Goal: Communication & Community: Answer question/provide support

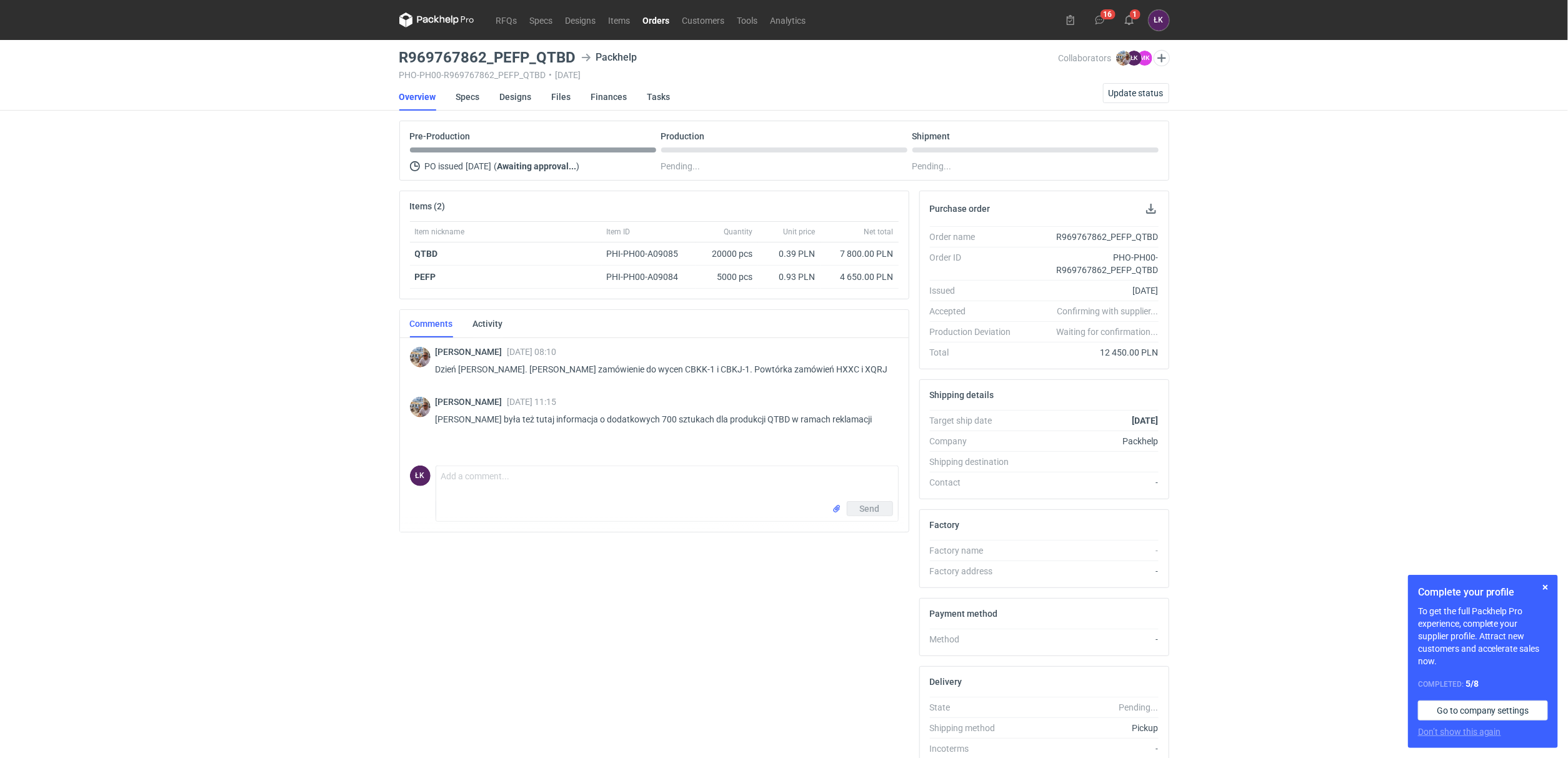
click at [189, 299] on div "RFQs Specs Designs Items Orders Customers Tools Analytics 16 1 [PERSON_NAME] Ko…" at bounding box center [784, 379] width 1568 height 758
drag, startPoint x: 413, startPoint y: 248, endPoint x: 901, endPoint y: 279, distance: 489.0
click at [901, 279] on div "Item nickname Item ID Quantity Unit price Net total QTBD PHI-PH00-A09085 20000 …" at bounding box center [654, 260] width 509 height 78
copy div "QTBD PHI-PH00-A09085 20000 pcs 0.39 PLN 7 800.00 PLN PEFP PHI-PH00-A09084 5000 …"
click at [373, 384] on div "RFQs Specs Designs Items Orders Customers Tools Analytics 16 1 ŁK Łukasz Kowals…" at bounding box center [784, 379] width 1568 height 758
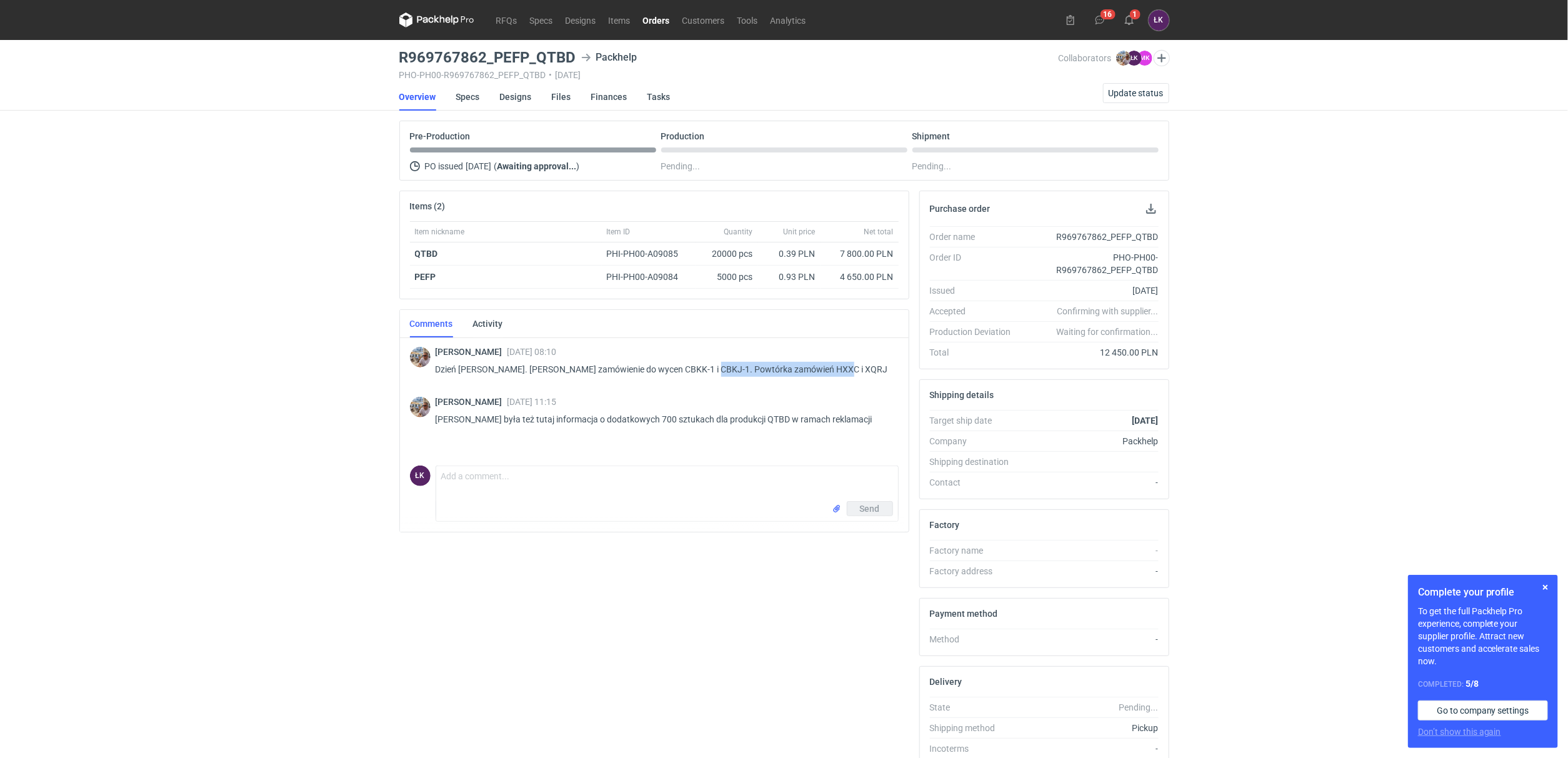
drag, startPoint x: 857, startPoint y: 363, endPoint x: 701, endPoint y: 368, distance: 156.1
click at [701, 368] on div "Michał Palasek 17 Sep 2025 08:10 Dzień dobry. Panie Łukaszu zamówienie do wycen…" at bounding box center [662, 364] width 453 height 35
copy p "Powtórka zamówień HXXC i XQRJ"
click at [511, 93] on link "Designs" at bounding box center [516, 96] width 32 height 27
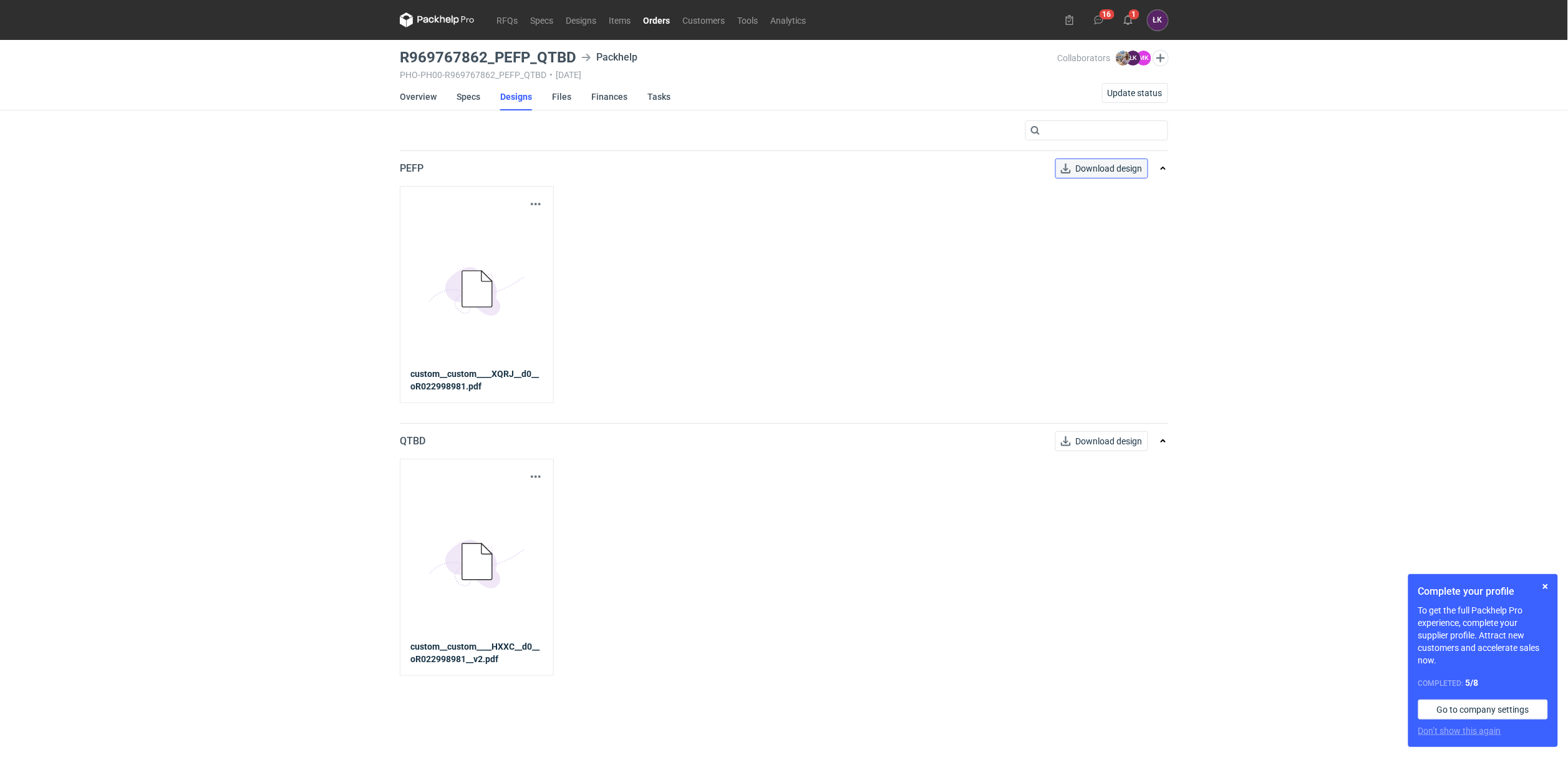
click at [1086, 170] on span "Download design" at bounding box center [1110, 169] width 67 height 9
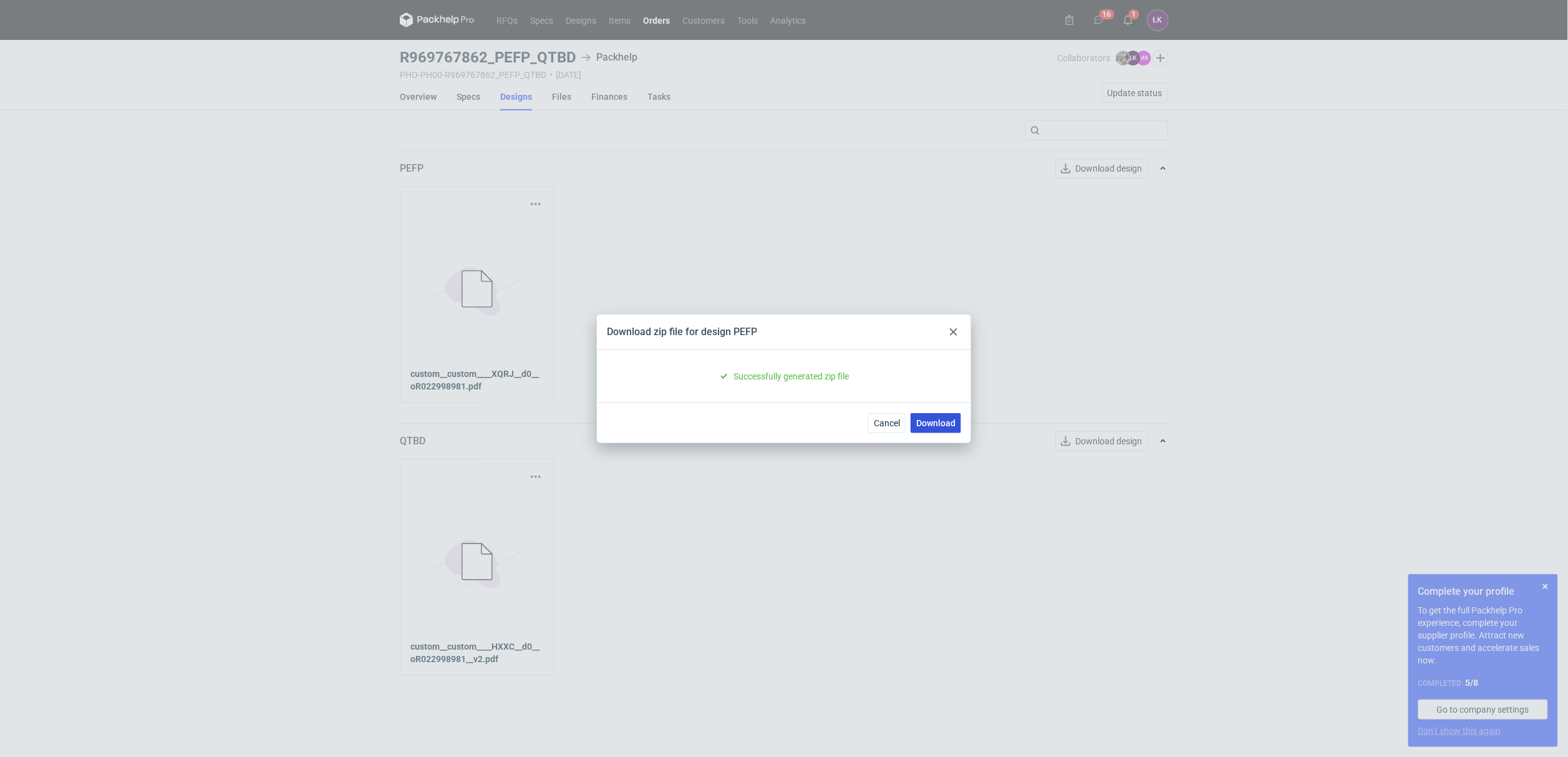
click at [934, 428] on link "Download" at bounding box center [935, 423] width 50 height 20
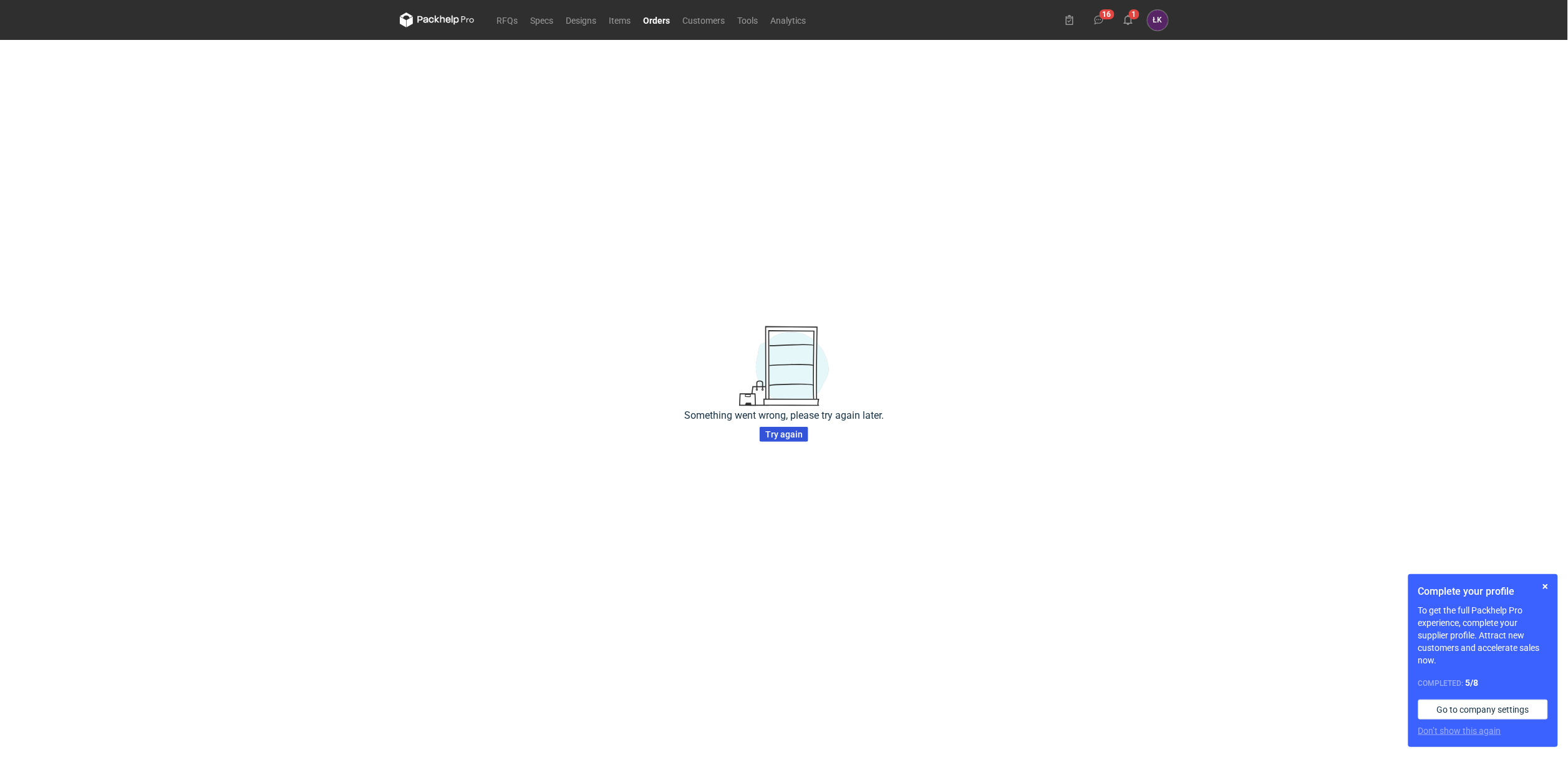
click at [784, 436] on span "Try again" at bounding box center [784, 435] width 37 height 9
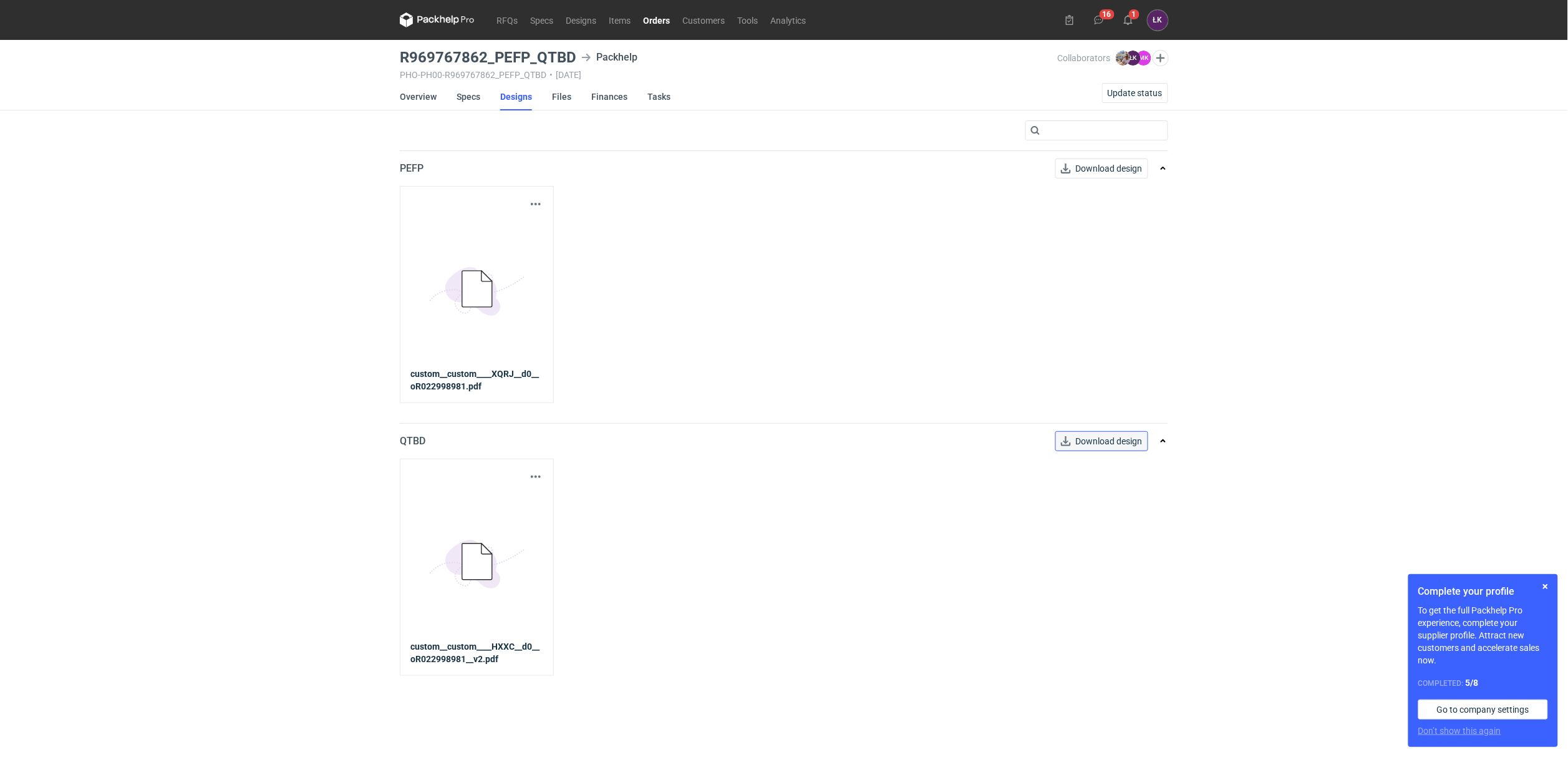
click at [1100, 441] on span "Download design" at bounding box center [1110, 441] width 67 height 9
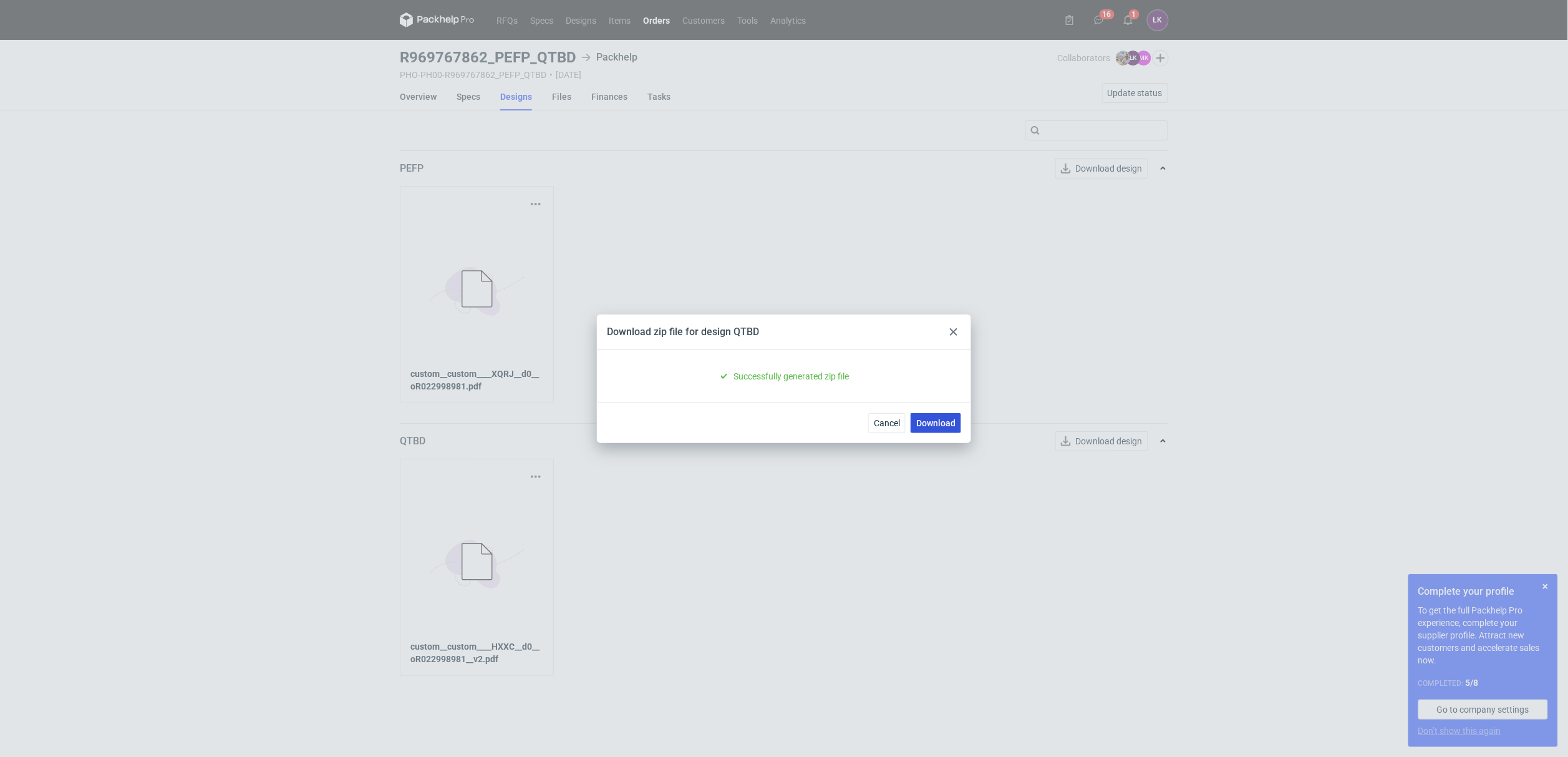
click at [935, 432] on link "Download" at bounding box center [935, 423] width 50 height 20
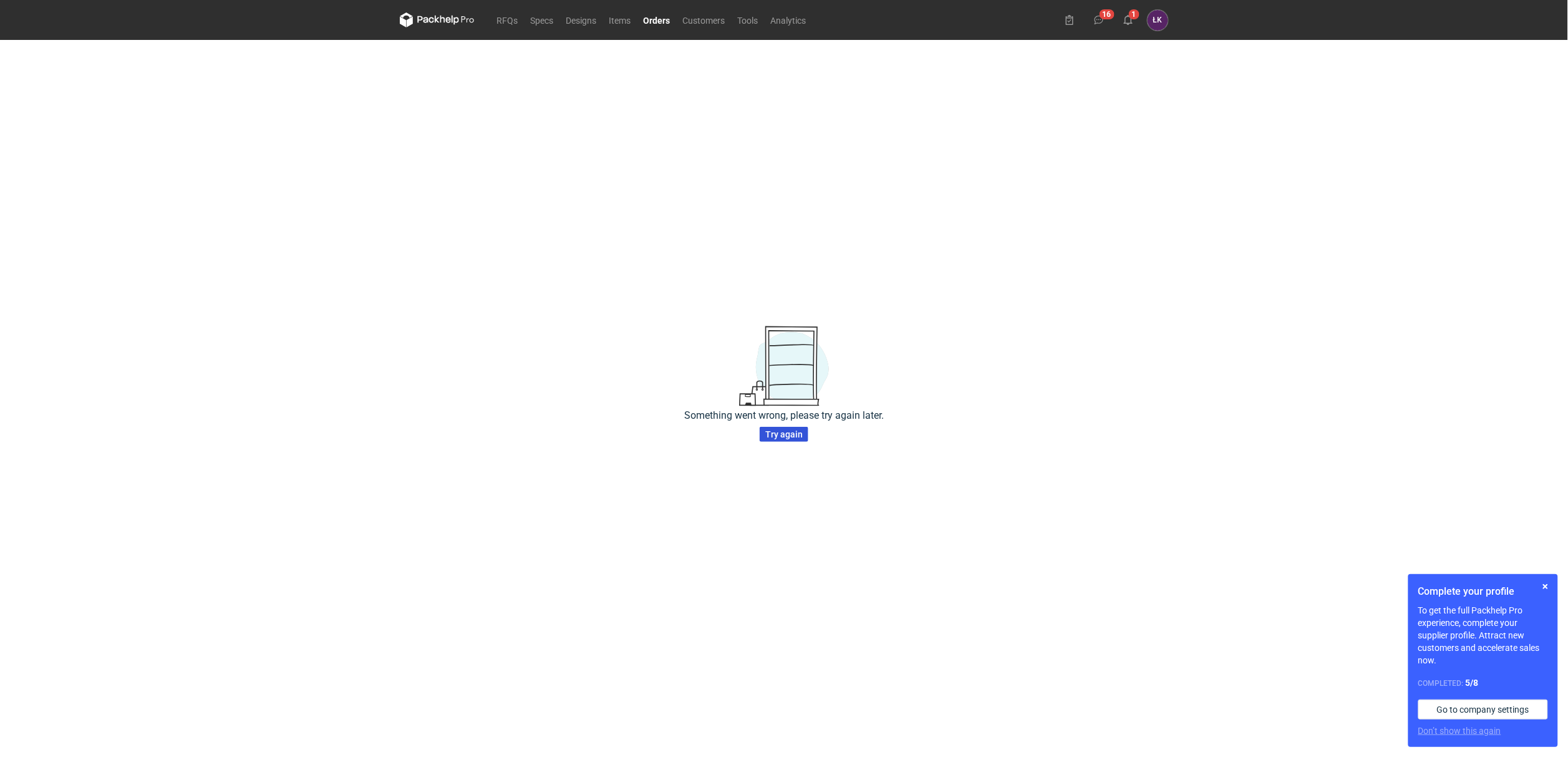
click at [784, 435] on span "Try again" at bounding box center [784, 435] width 37 height 9
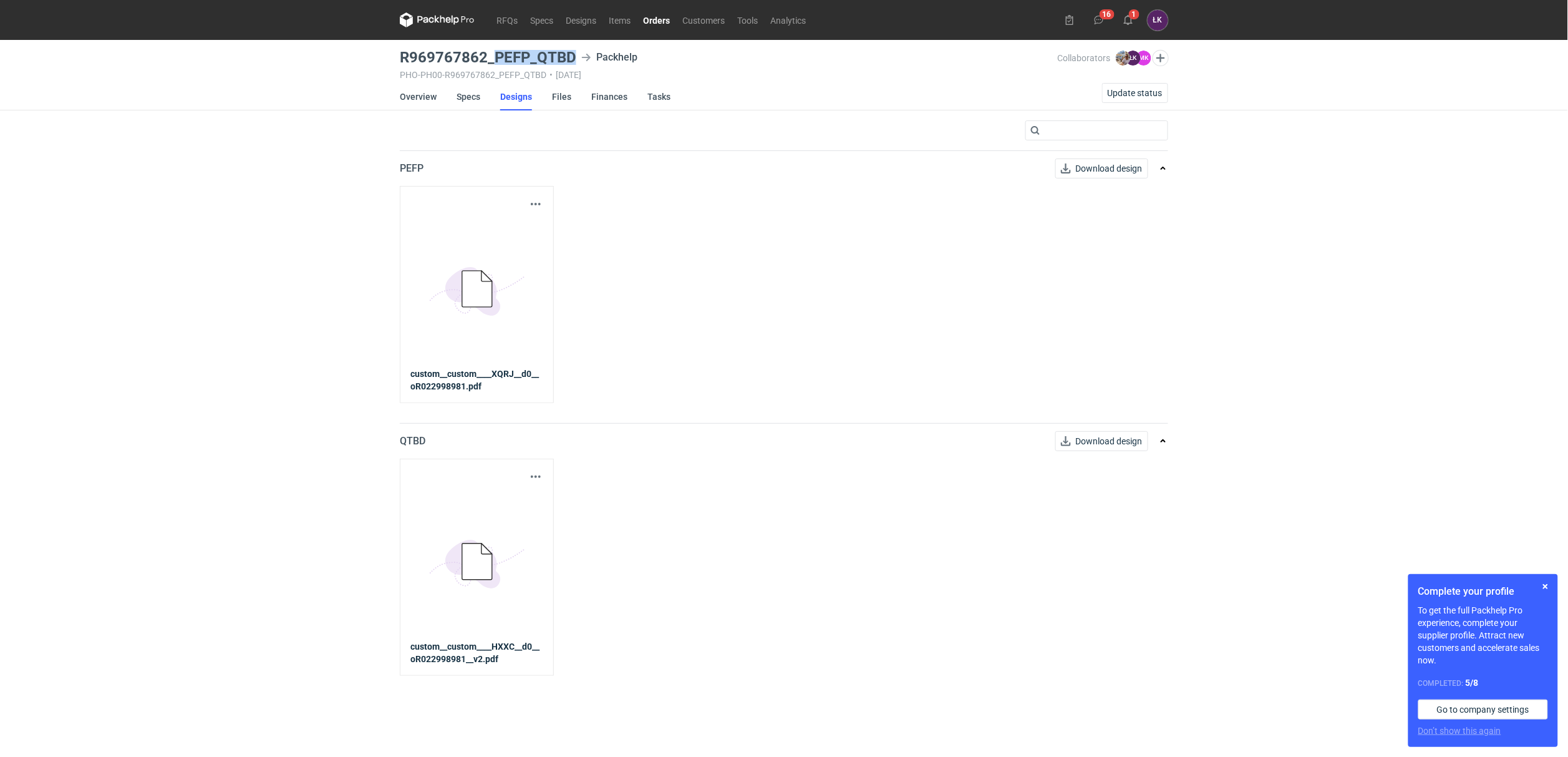
drag, startPoint x: 574, startPoint y: 55, endPoint x: 493, endPoint y: 50, distance: 81.2
click at [493, 50] on h3 "R969767862_PEFP_QTBD" at bounding box center [489, 57] width 177 height 15
copy h3 "PEFP_QTBD"
click at [424, 92] on link "Overview" at bounding box center [419, 96] width 37 height 27
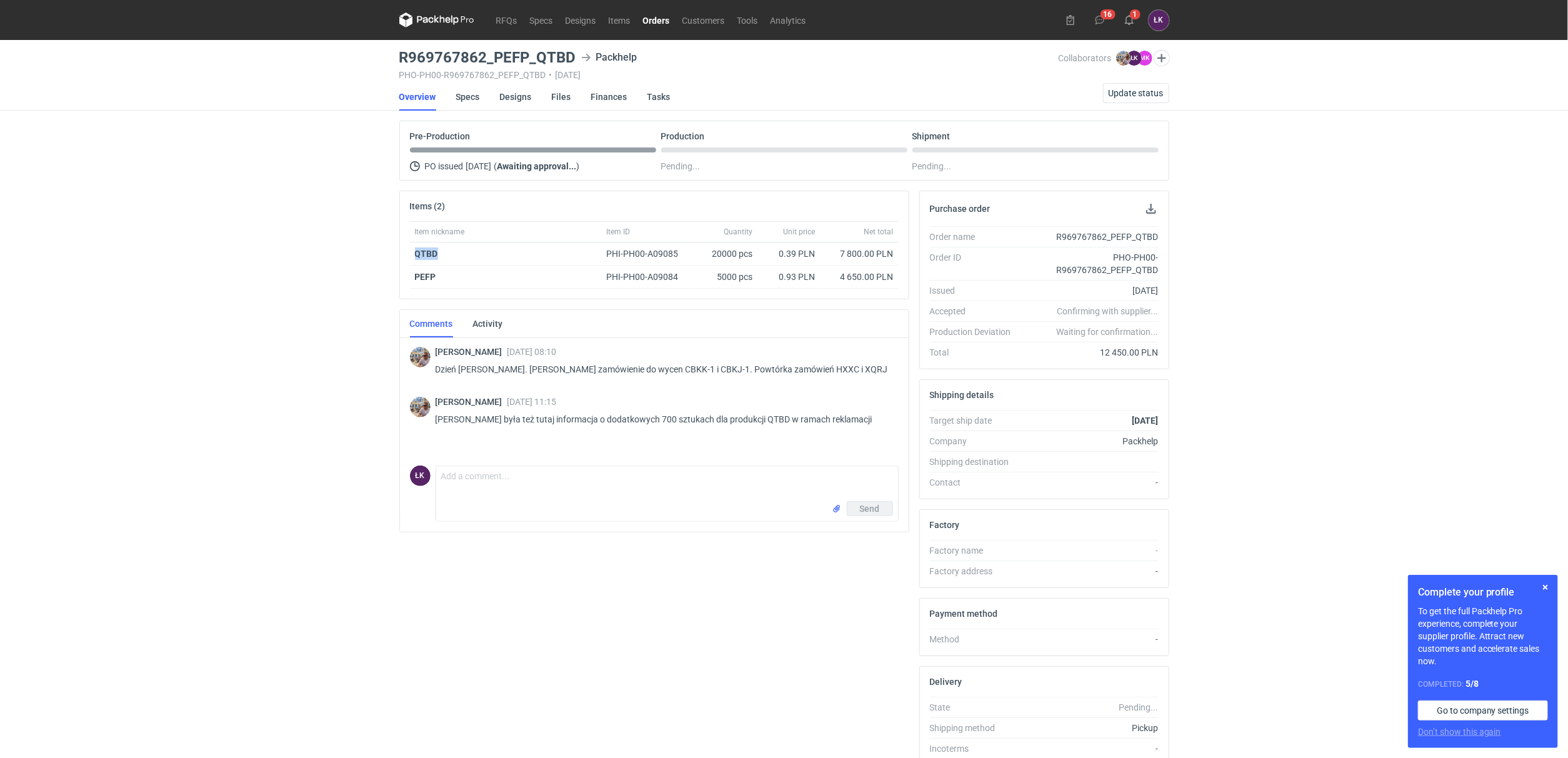
drag, startPoint x: 448, startPoint y: 248, endPoint x: 406, endPoint y: 260, distance: 43.7
click at [406, 260] on div "Item nickname Item ID Quantity Unit price Net total QTBD PHI-PH00-A09085 20000 …" at bounding box center [654, 260] width 509 height 78
copy strong "QTBD"
drag, startPoint x: 632, startPoint y: 366, endPoint x: 653, endPoint y: 366, distance: 21.0
click at [653, 366] on p "Dzień dobry. Panie Łukaszu zamówienie do wycen CBKK-1 i CBKJ-1. Powtórka zamówi…" at bounding box center [662, 369] width 453 height 15
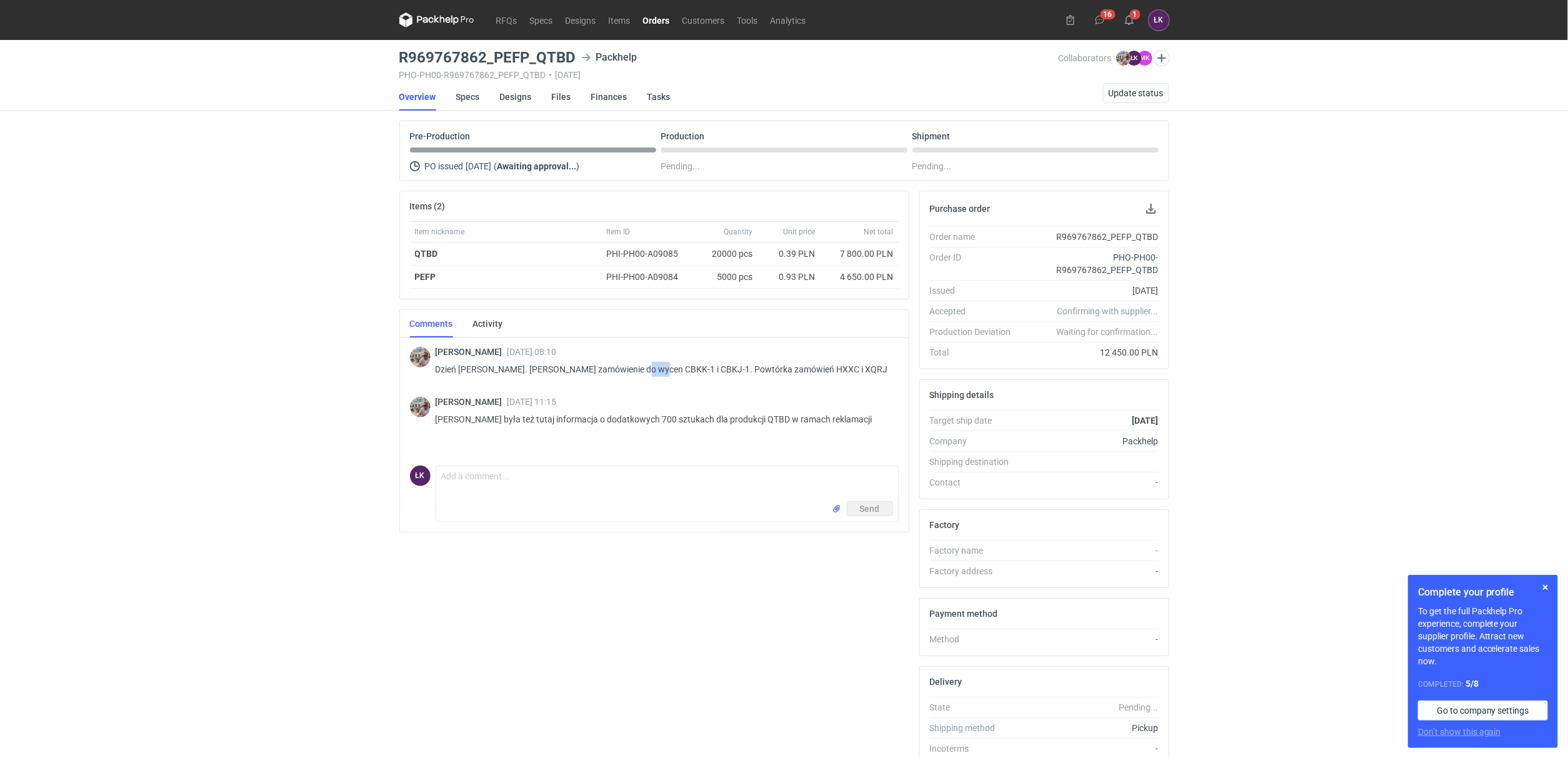
copy p "CBKK"
drag, startPoint x: 451, startPoint y: 275, endPoint x: 399, endPoint y: 278, distance: 52.1
click at [400, 278] on div "Item nickname Item ID Quantity Unit price Net total QTBD PHI-PH00-A09085 20000 …" at bounding box center [654, 260] width 509 height 78
copy strong "PEFP"
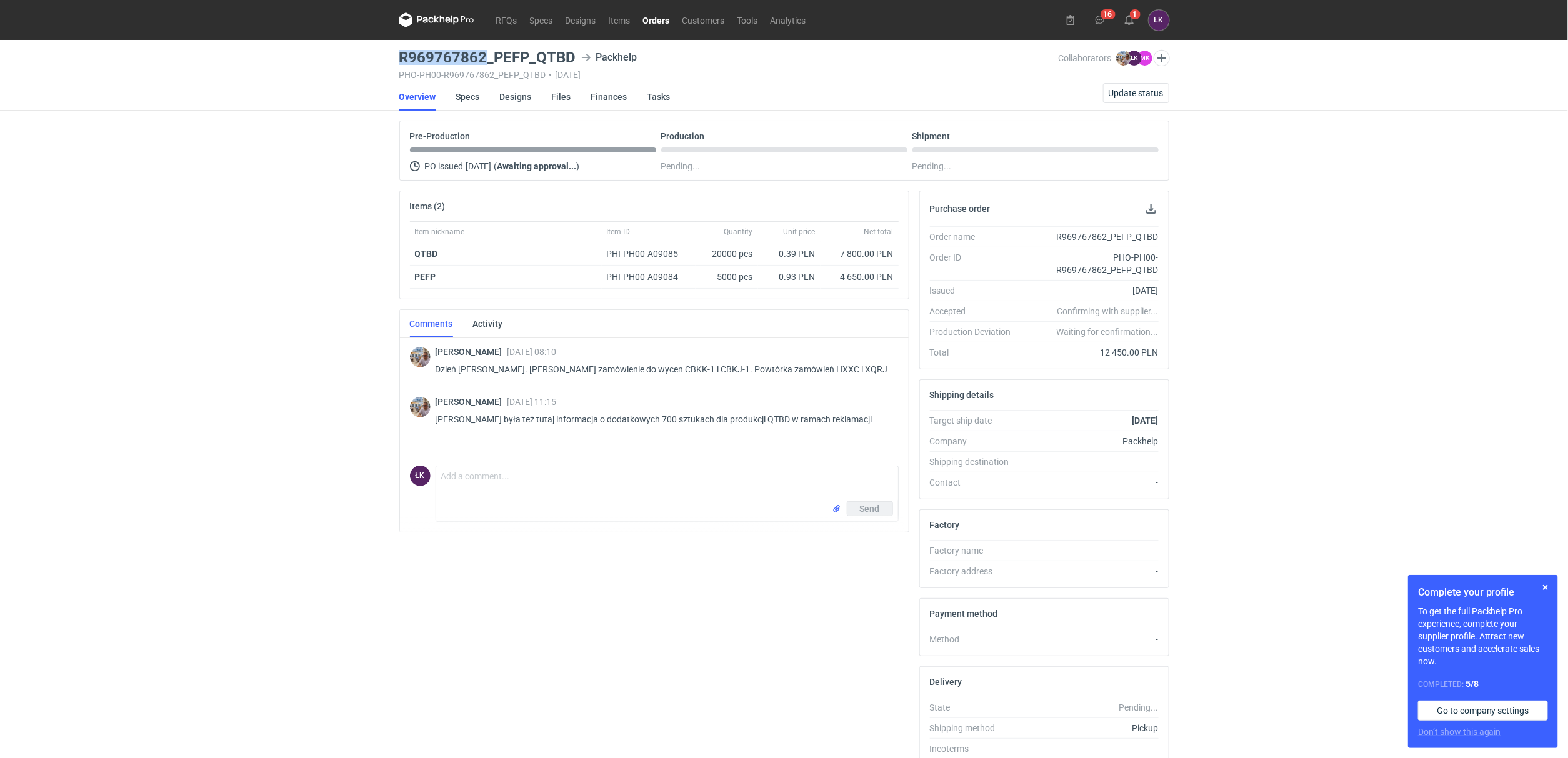
drag, startPoint x: 484, startPoint y: 51, endPoint x: 399, endPoint y: 55, distance: 85.1
click at [399, 55] on h3 "R969767862_PEFP_QTBD" at bounding box center [488, 57] width 177 height 15
copy h3 "R969767862"
click at [205, 422] on div "RFQs Specs Designs Items Orders Customers Tools Analytics 16 1 ŁK Łukasz Kowals…" at bounding box center [784, 379] width 1568 height 758
drag, startPoint x: 263, startPoint y: 467, endPoint x: 392, endPoint y: 362, distance: 166.3
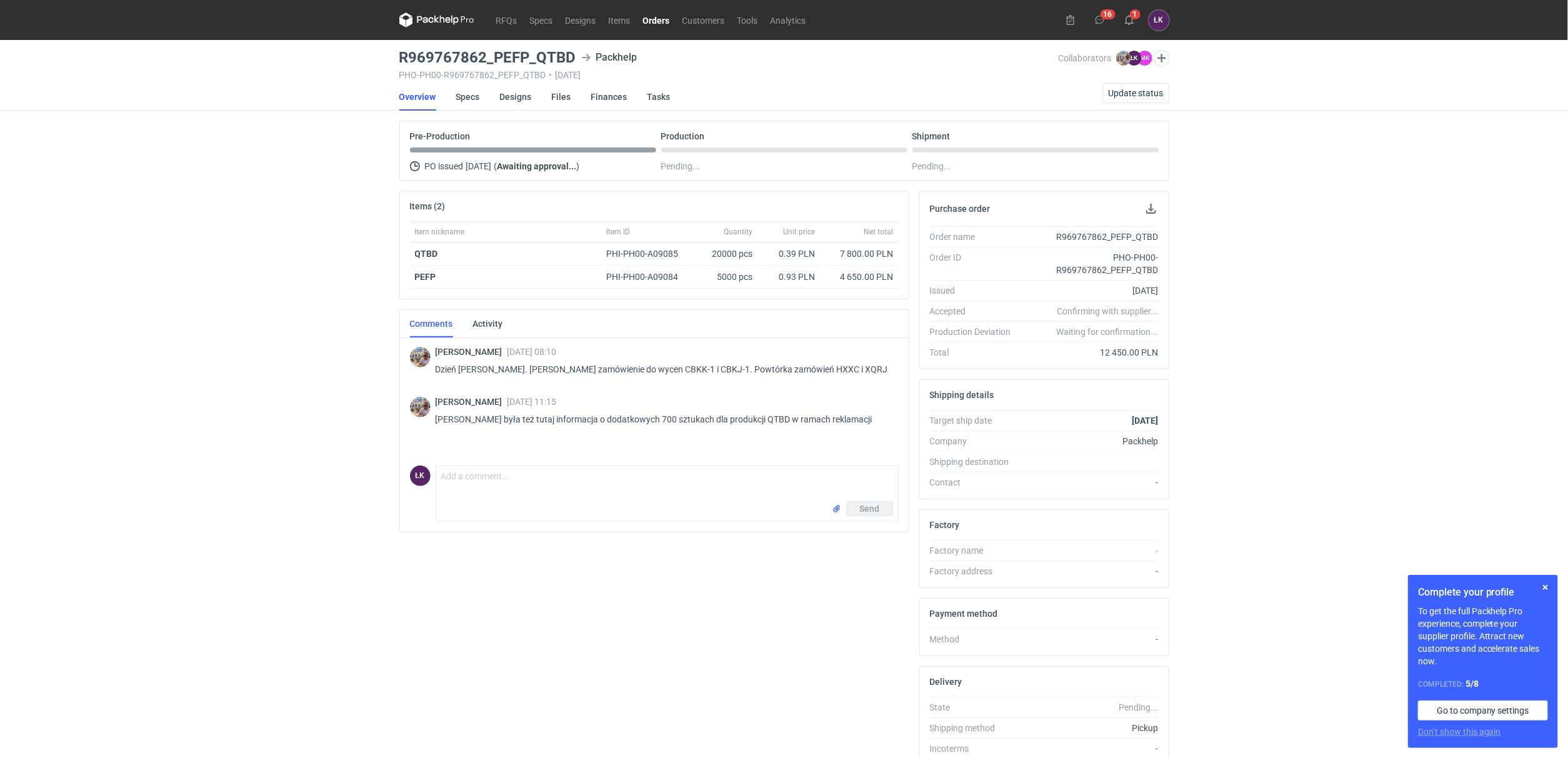
click at [263, 467] on div "RFQs Specs Designs Items Orders Customers Tools Analytics 16 1 ŁK Łukasz Kowals…" at bounding box center [784, 379] width 1568 height 758
click at [503, 479] on textarea "Comment message" at bounding box center [667, 484] width 462 height 35
type textarea "Dziękuję za złożone zamówienie"
click at [1126, 88] on span "Update status" at bounding box center [1136, 93] width 55 height 9
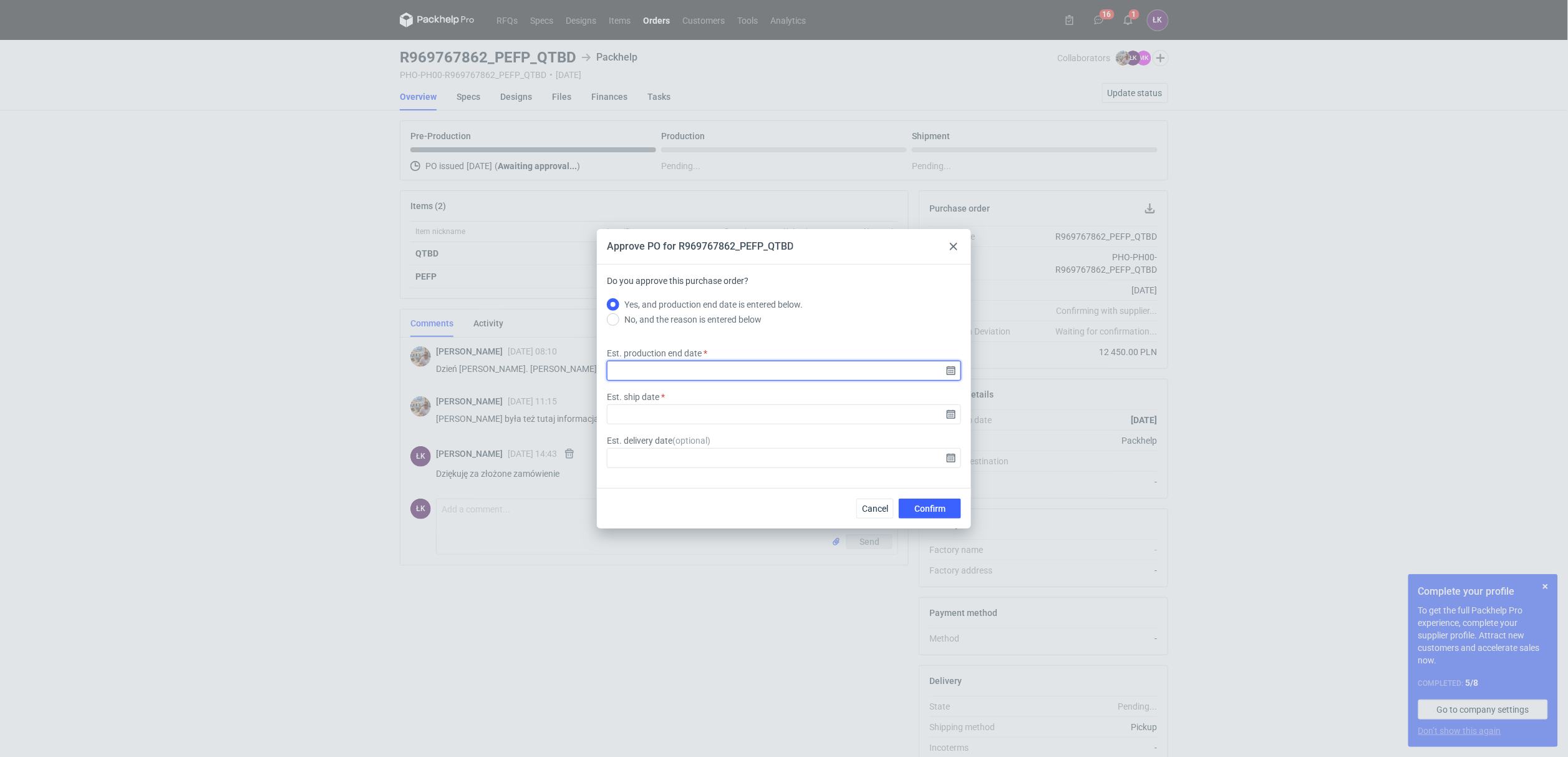
click at [949, 365] on input "Est. production end date" at bounding box center [784, 370] width 354 height 20
click at [854, 285] on div "September 2025 Su Mo Tu We Th Fr Sa 31 1 2 3 4 5 6 7 8 9 10 11 12 13 14 15 16 1…" at bounding box center [784, 360] width 160 height 172
click at [839, 300] on div "Sa" at bounding box center [845, 310] width 19 height 20
click at [849, 291] on icon "Go forward 1 month" at bounding box center [848, 290] width 10 height 10
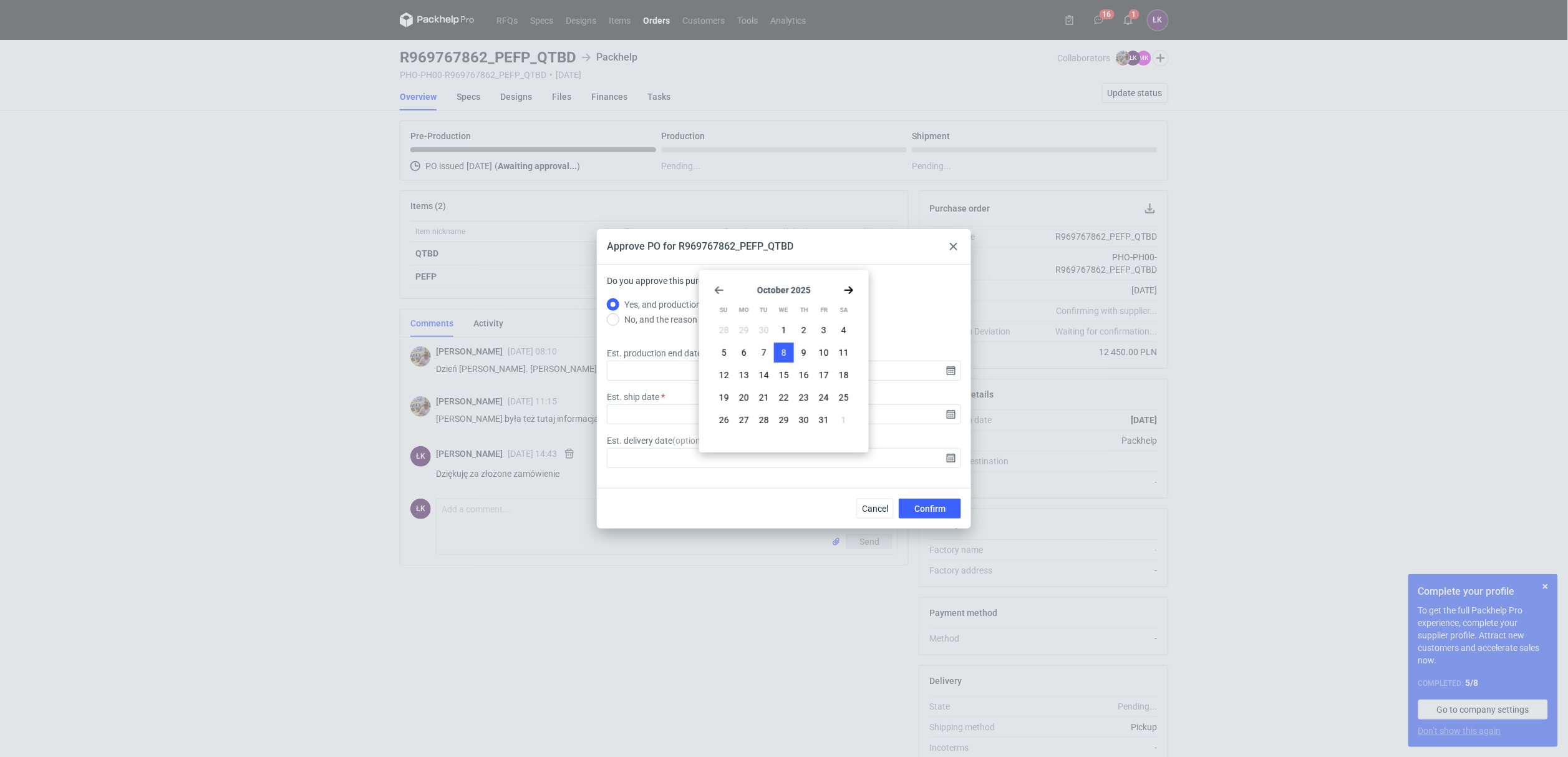
click at [789, 359] on button "8" at bounding box center [784, 352] width 20 height 20
type input "2025-10-08"
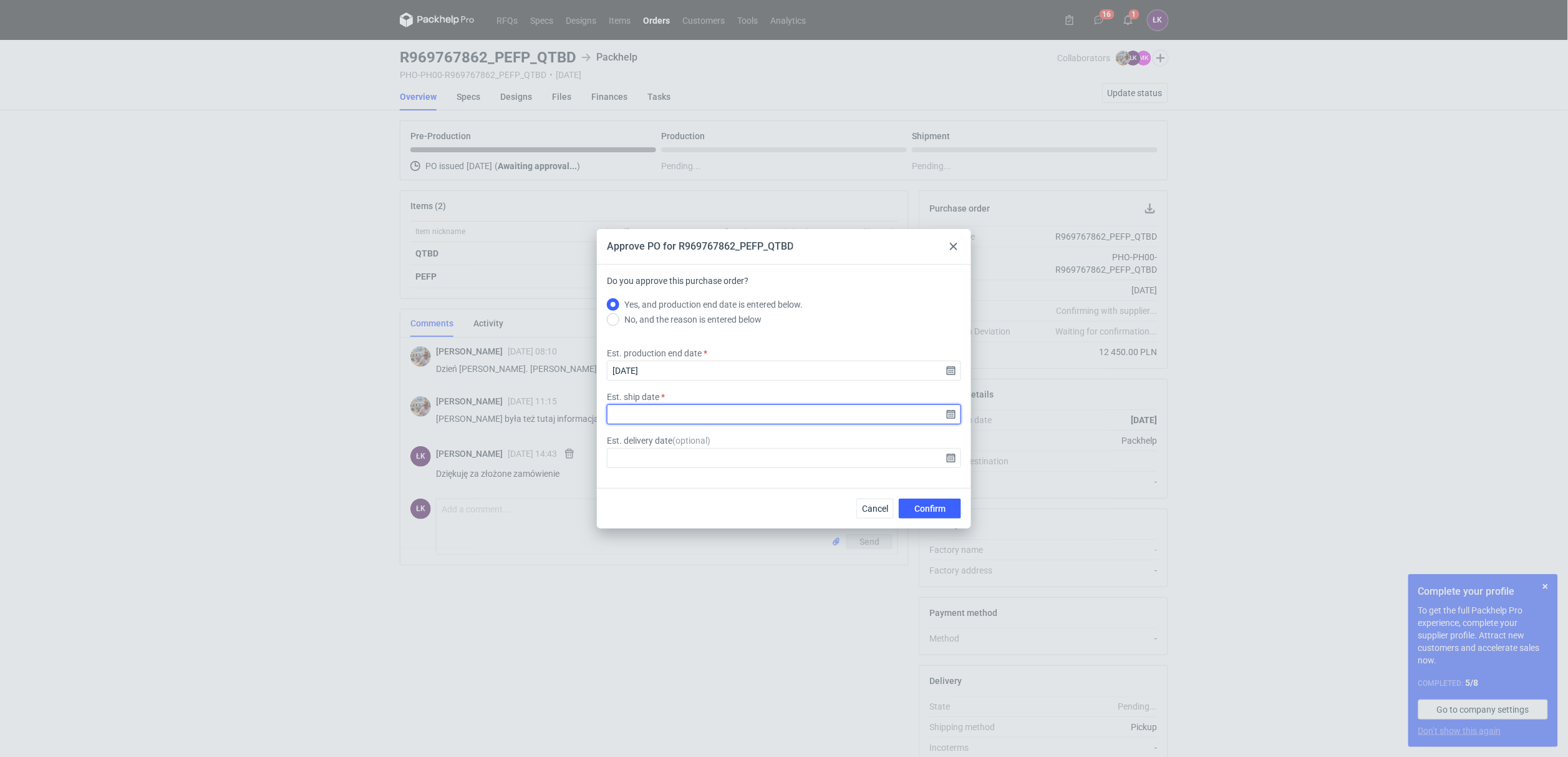
click at [944, 406] on input "Est. ship date" at bounding box center [784, 414] width 354 height 20
click at [852, 288] on icon "Go forward 1 month" at bounding box center [848, 290] width 10 height 10
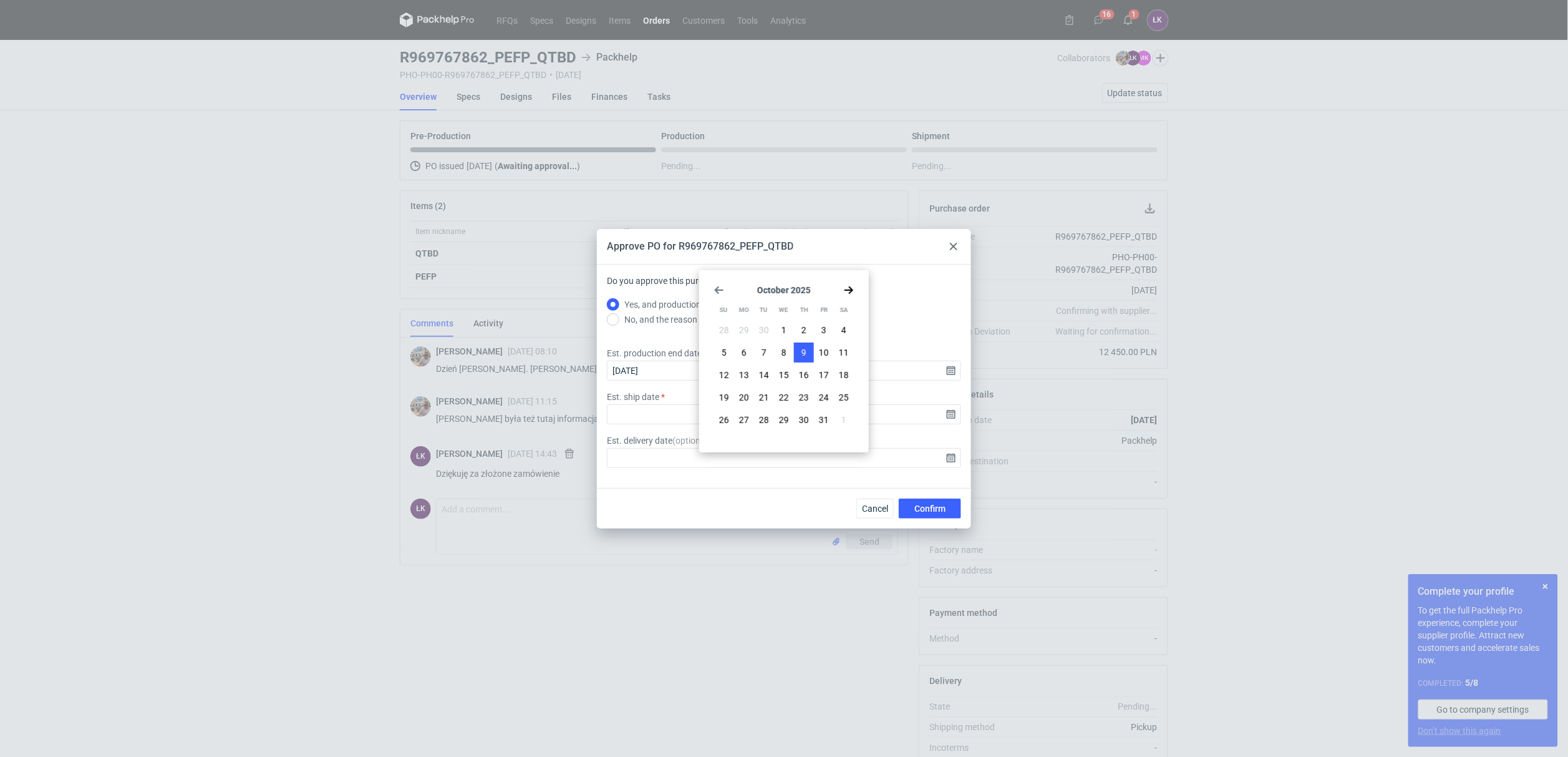
click at [810, 352] on button "9" at bounding box center [804, 352] width 20 height 20
type input "2025-10-09"
click at [929, 512] on span "Confirm" at bounding box center [929, 509] width 31 height 9
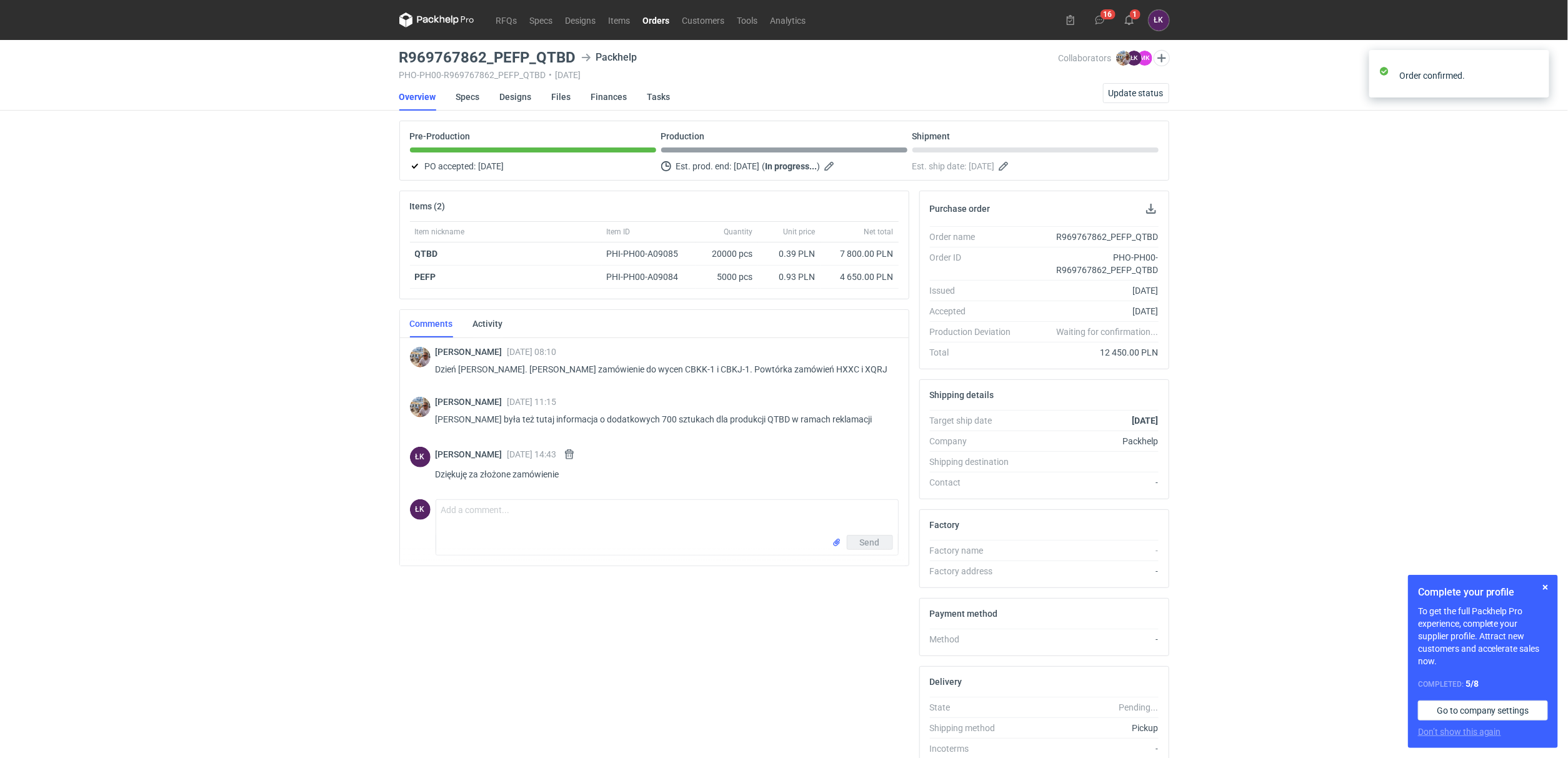
click at [128, 453] on div "RFQs Specs Designs Items Orders Customers Tools Analytics 16 1 ŁK Łukasz Kowals…" at bounding box center [784, 379] width 1568 height 758
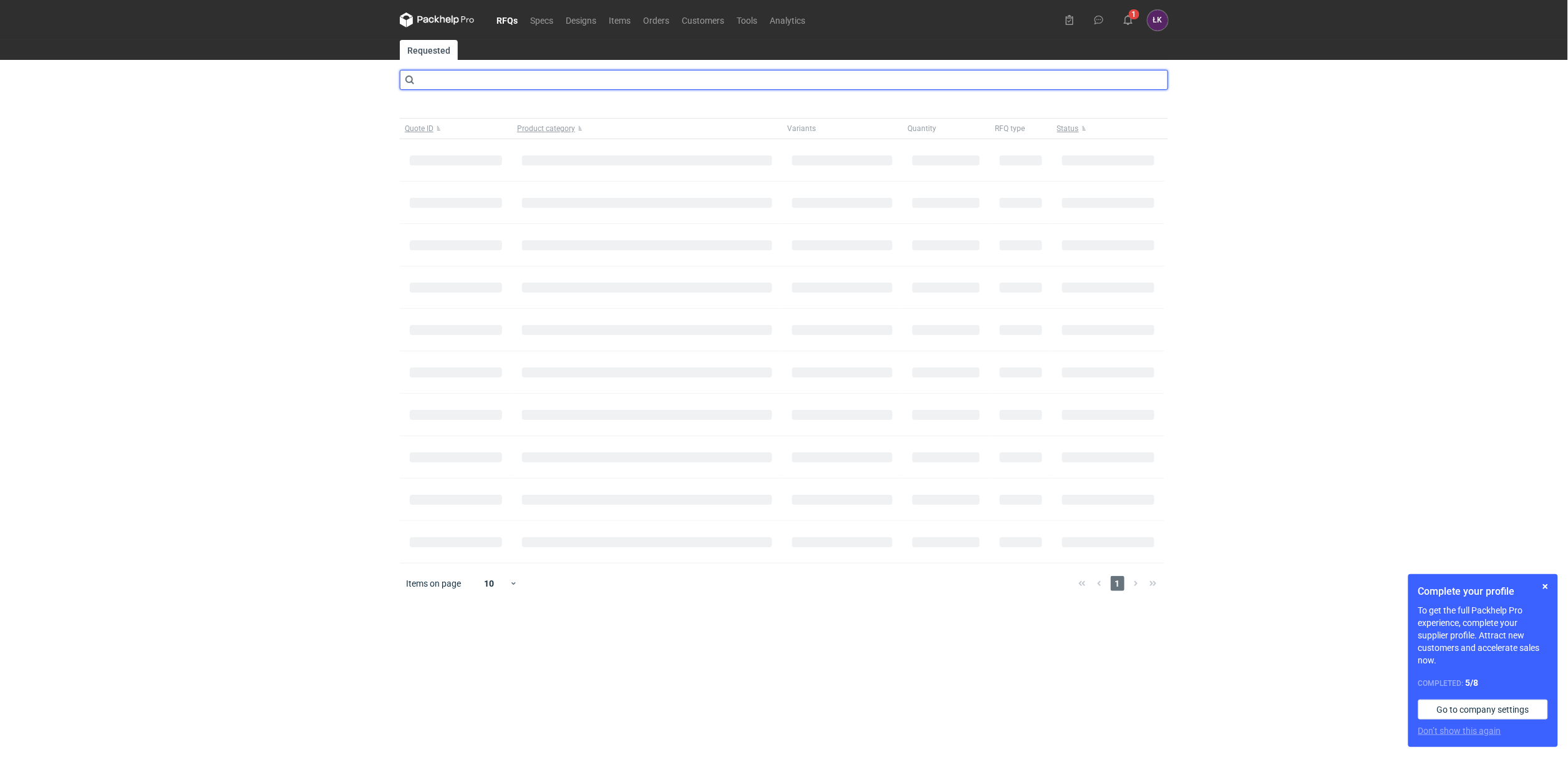
click at [490, 75] on input "text" at bounding box center [784, 79] width 769 height 20
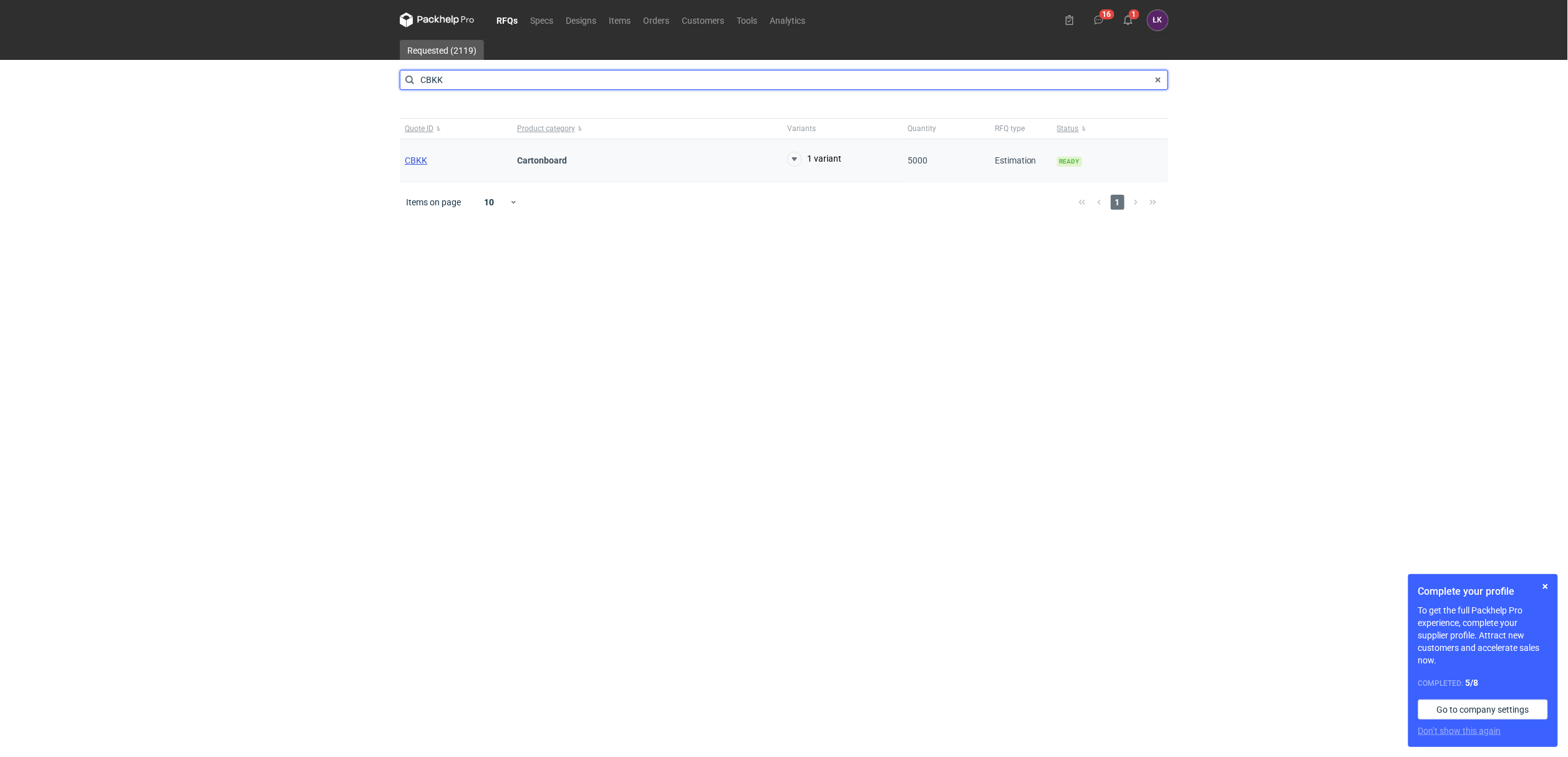
type input "CBKK"
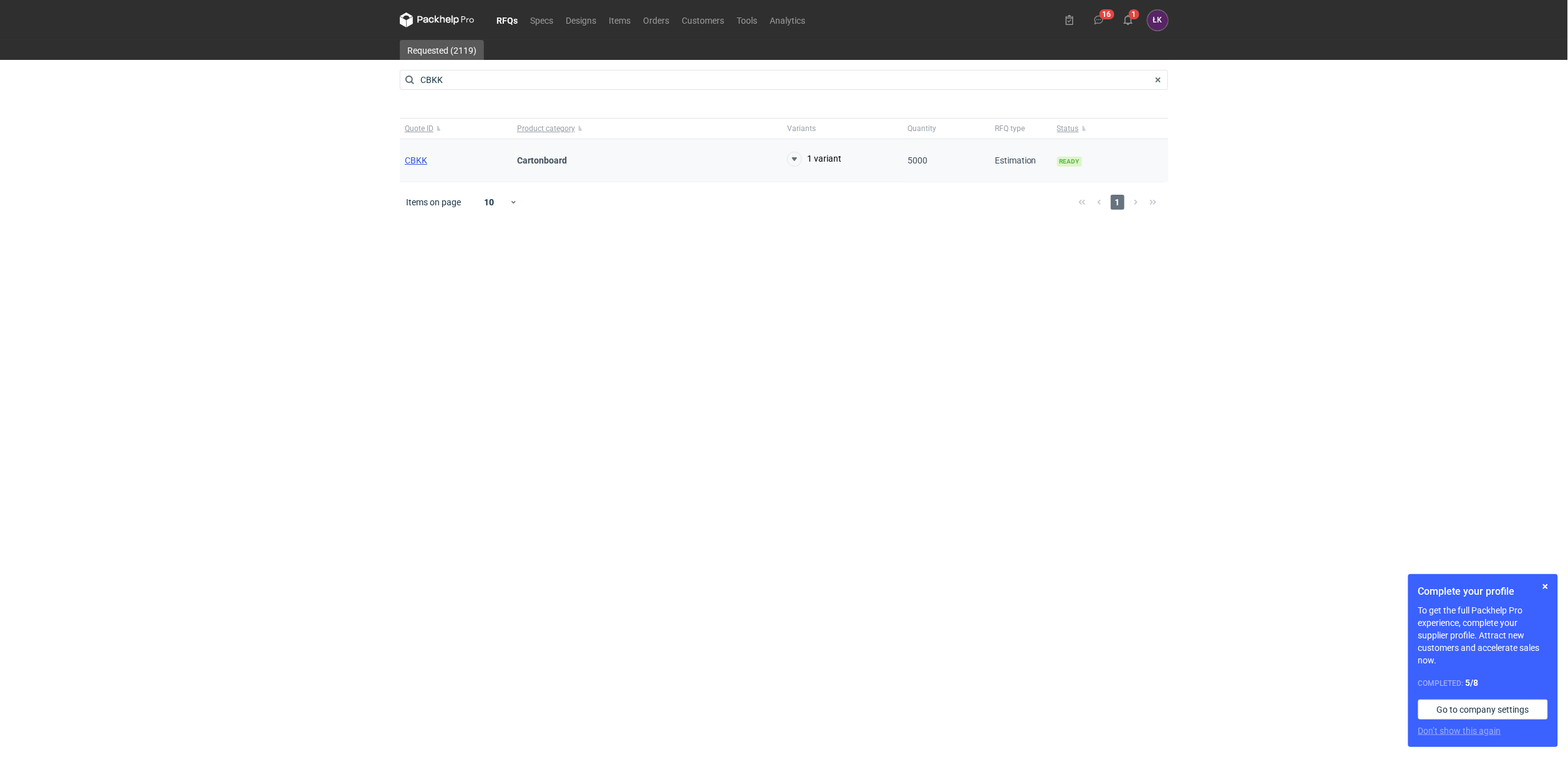
click at [415, 160] on span "CBKK" at bounding box center [415, 160] width 22 height 10
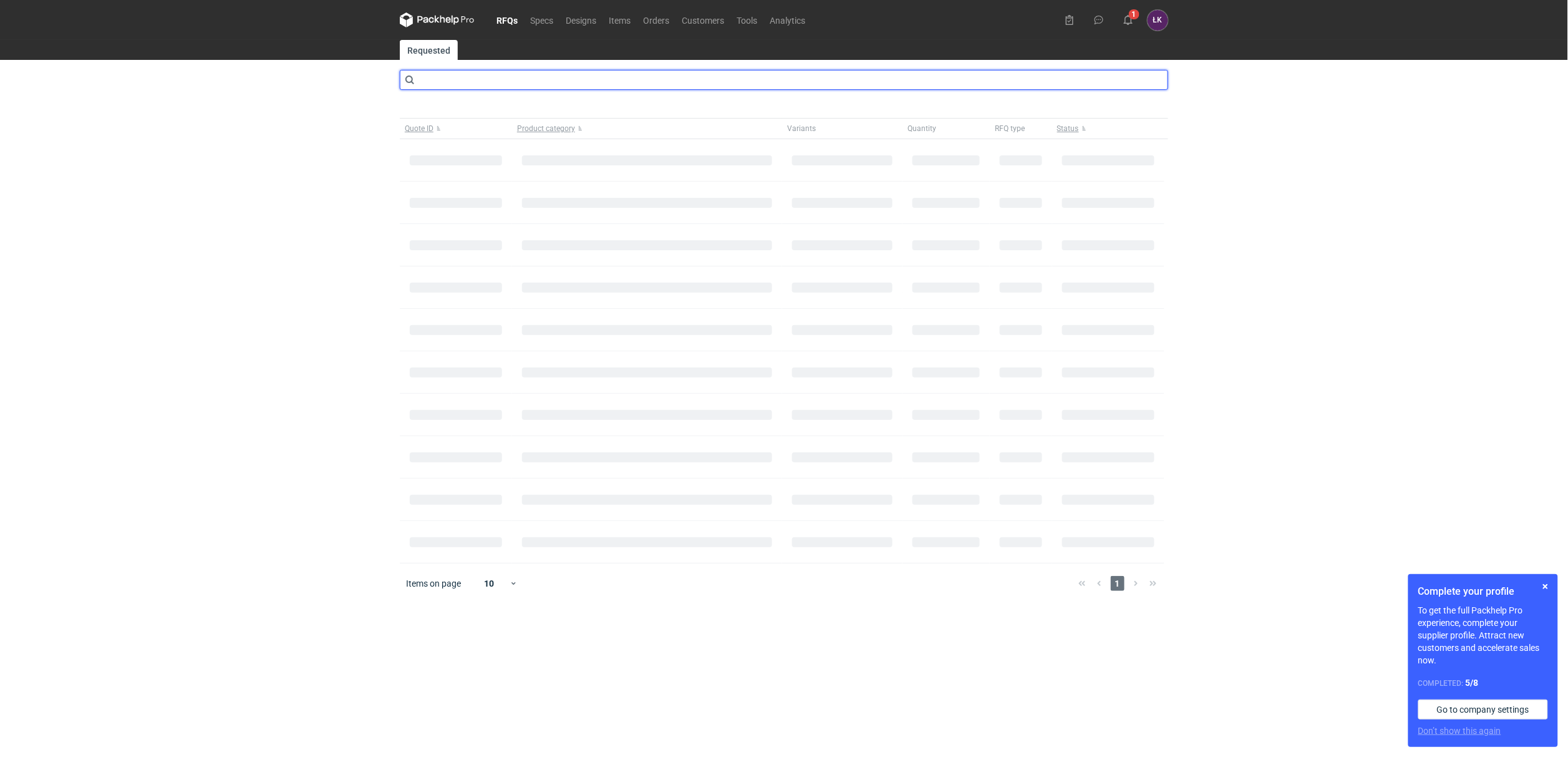
click at [481, 87] on input "text" at bounding box center [784, 79] width 769 height 20
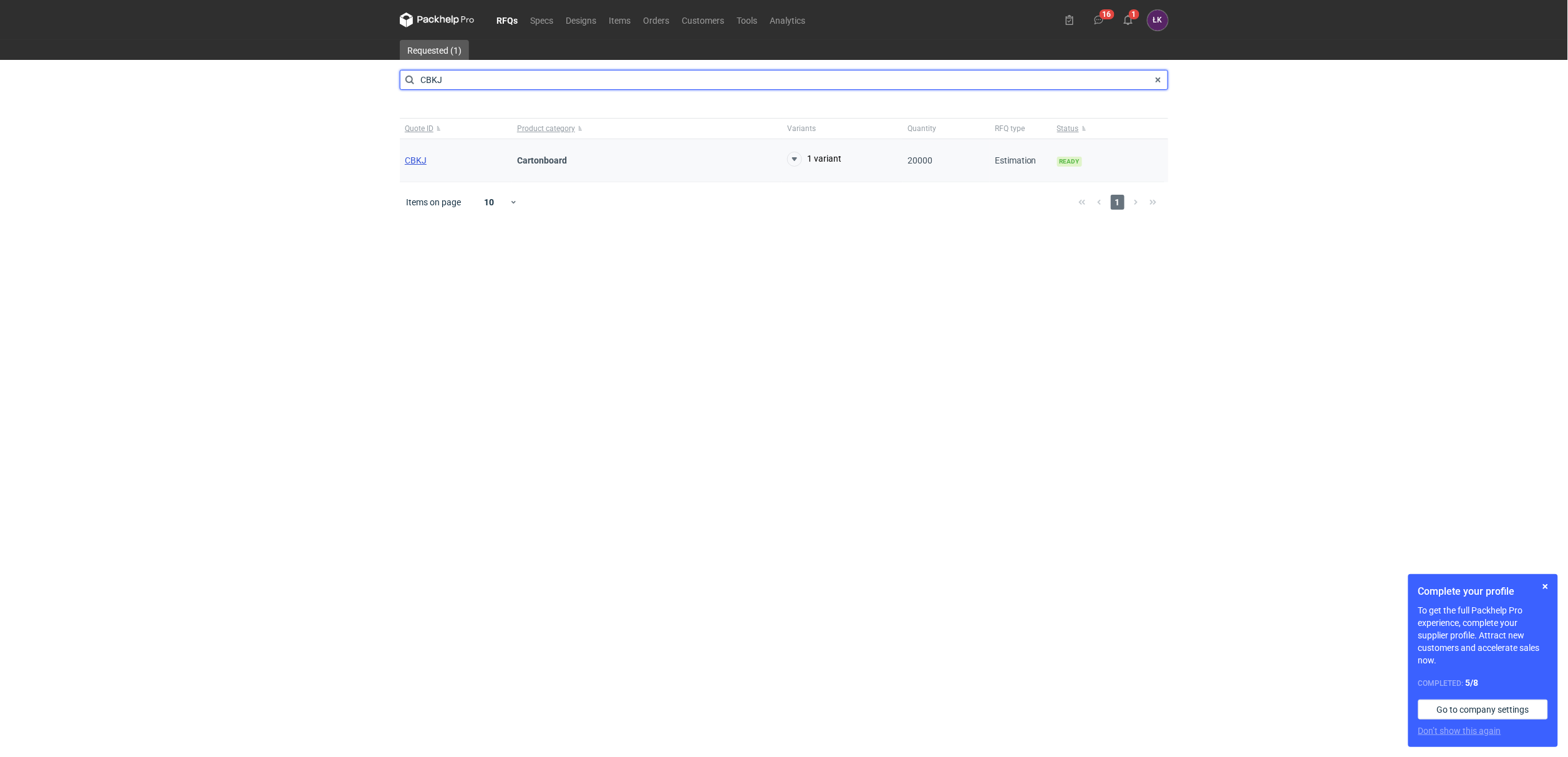
type input "CBKJ"
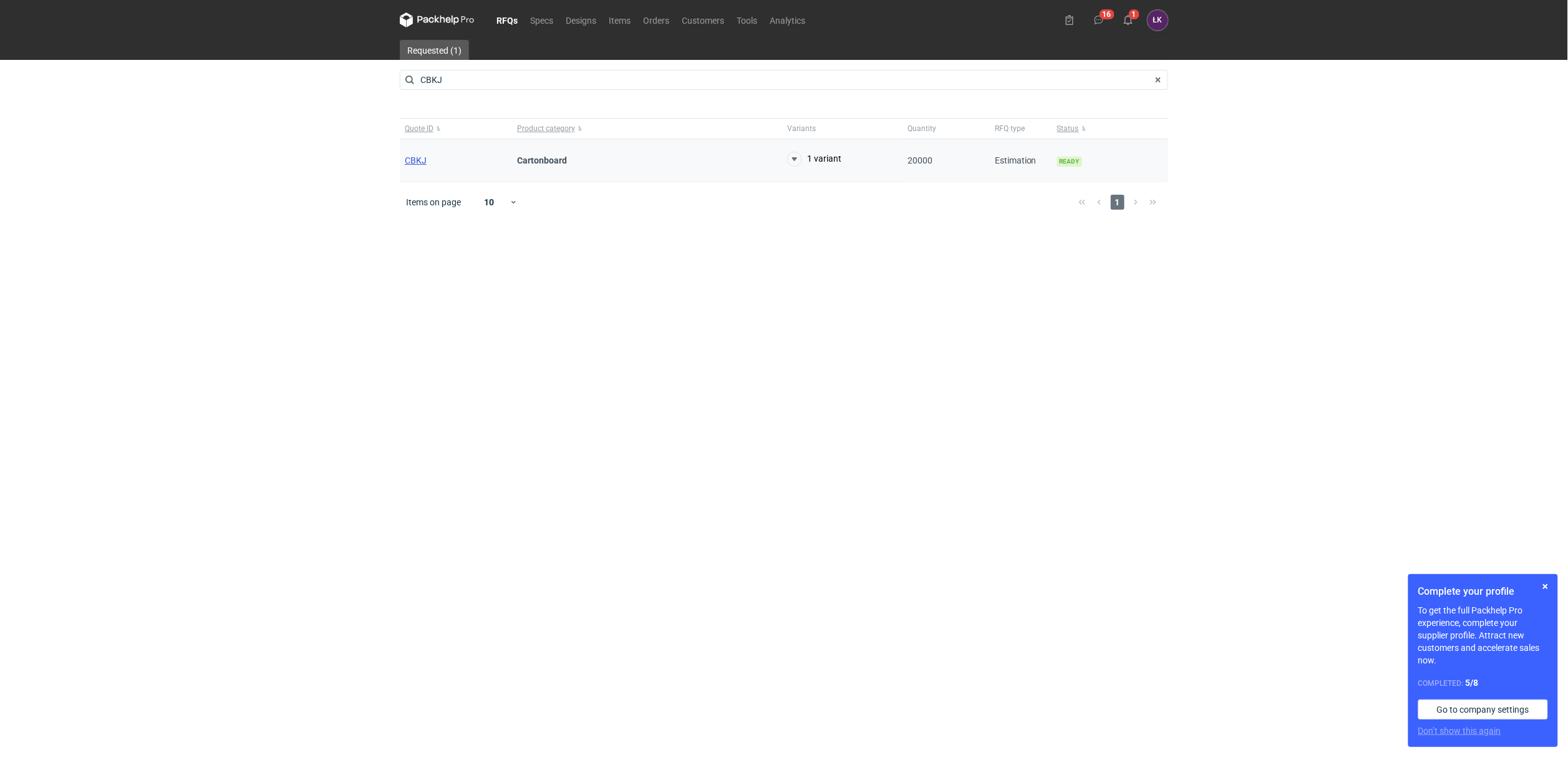
click at [415, 156] on span "CBKJ" at bounding box center [415, 160] width 22 height 10
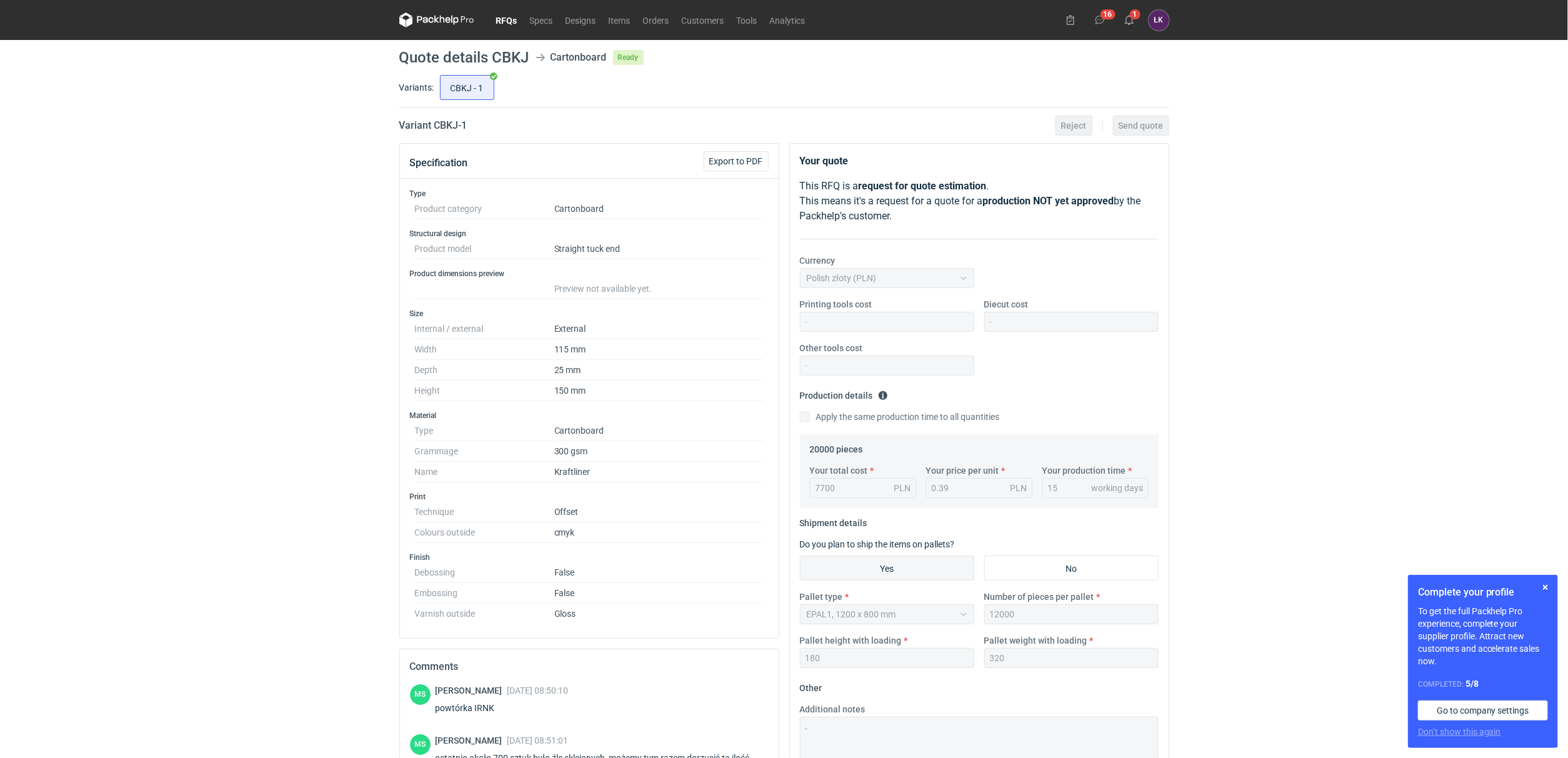
scroll to position [1058, 0]
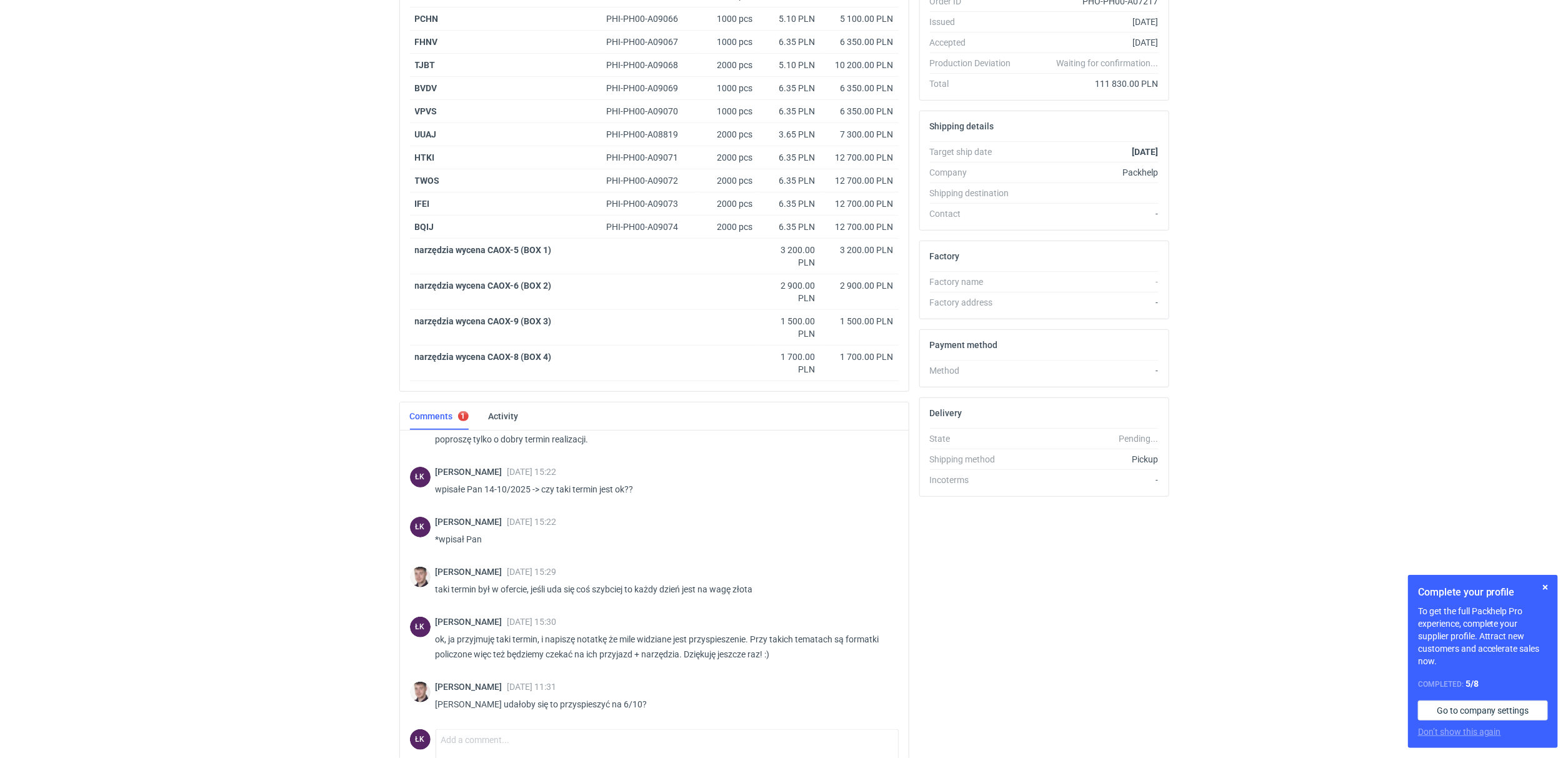
scroll to position [372, 0]
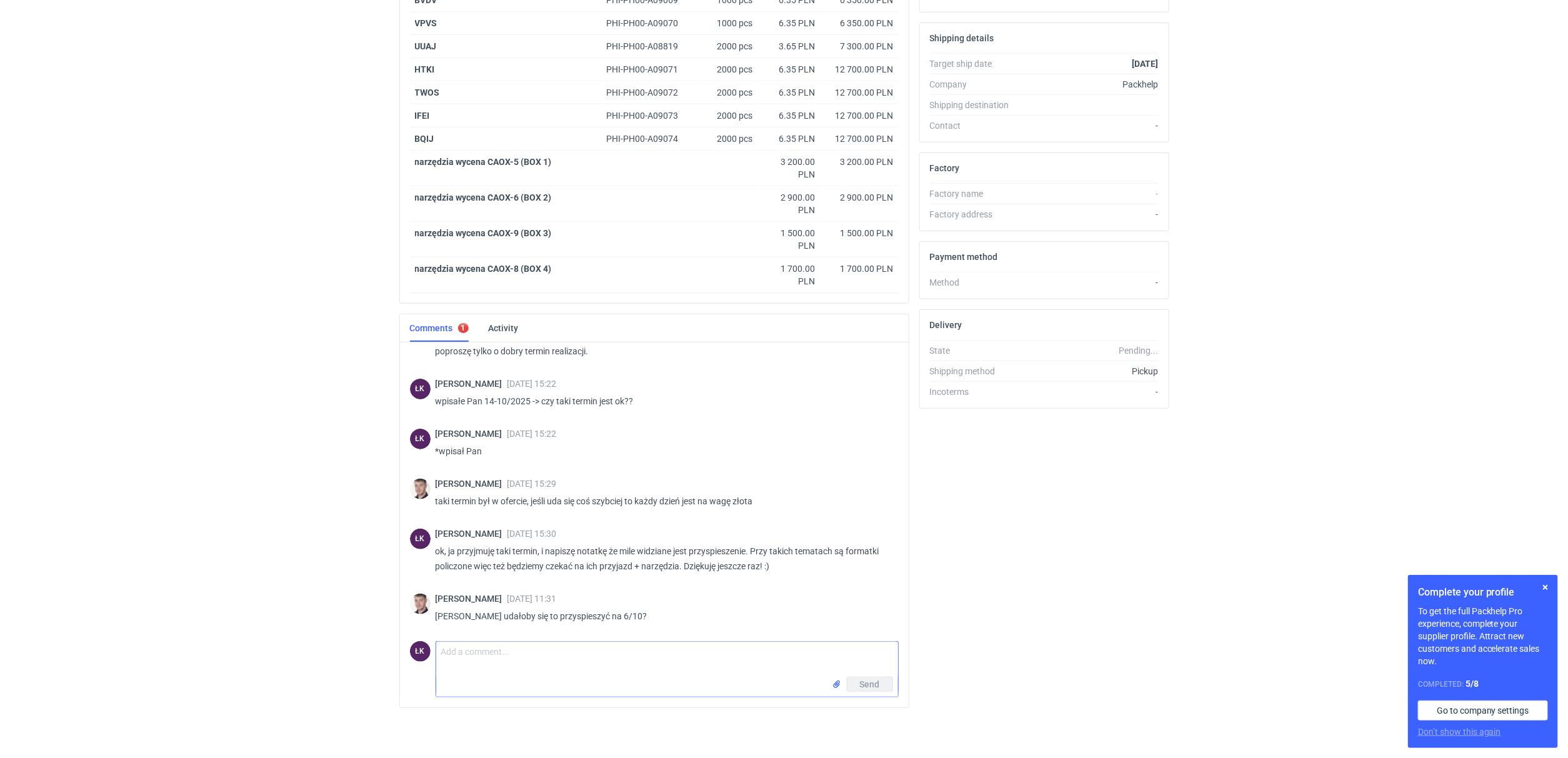
click at [488, 650] on textarea "Comment message" at bounding box center [667, 659] width 462 height 35
click at [459, 650] on textarea "Comment message" at bounding box center [667, 659] width 462 height 35
type textarea "Panie Macieju, jest za wsześnie żeby cokolwiek potwierdził. na ten moment prosz…"
click at [870, 683] on span "Send" at bounding box center [870, 684] width 20 height 9
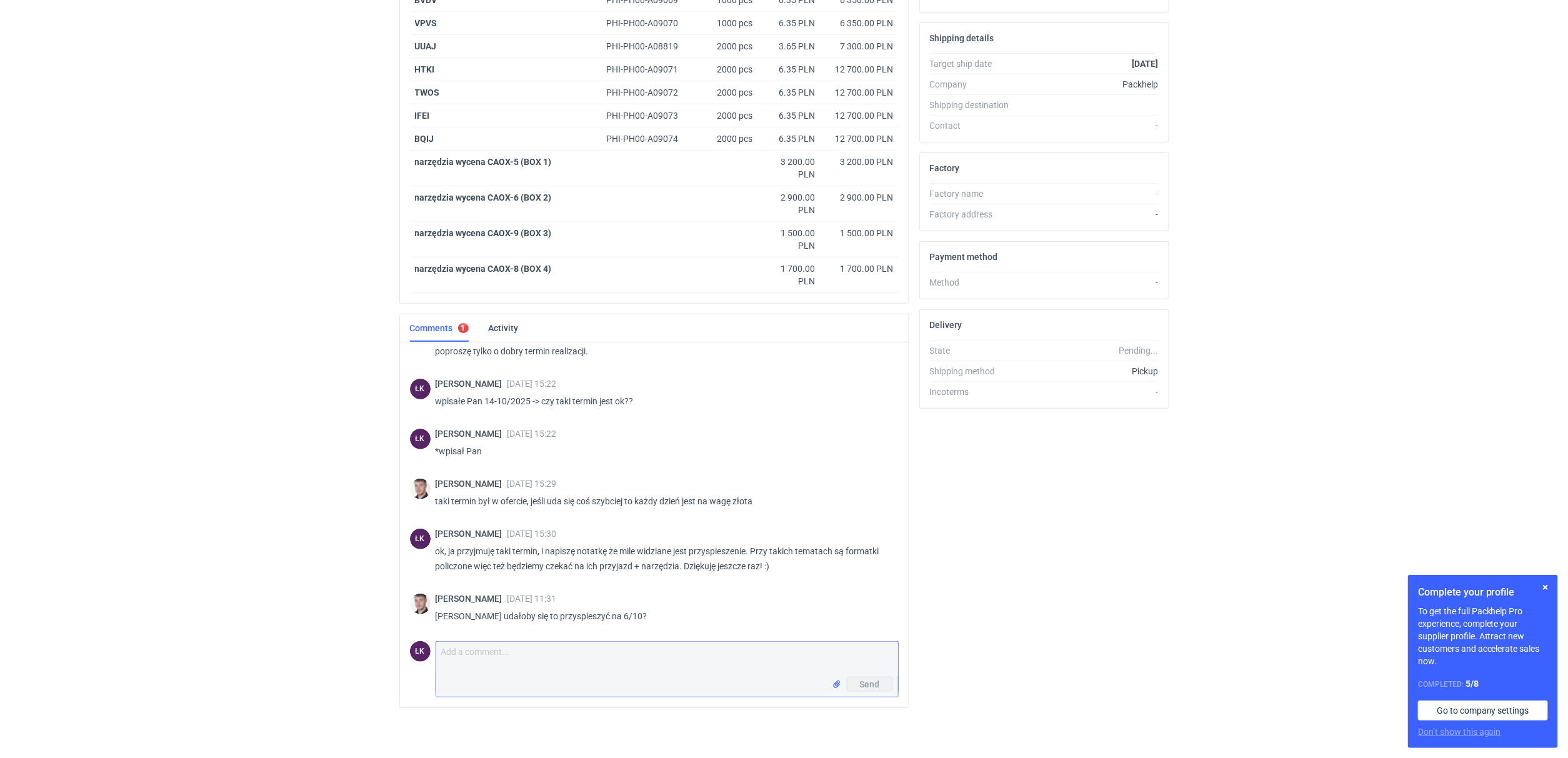
scroll to position [332, 0]
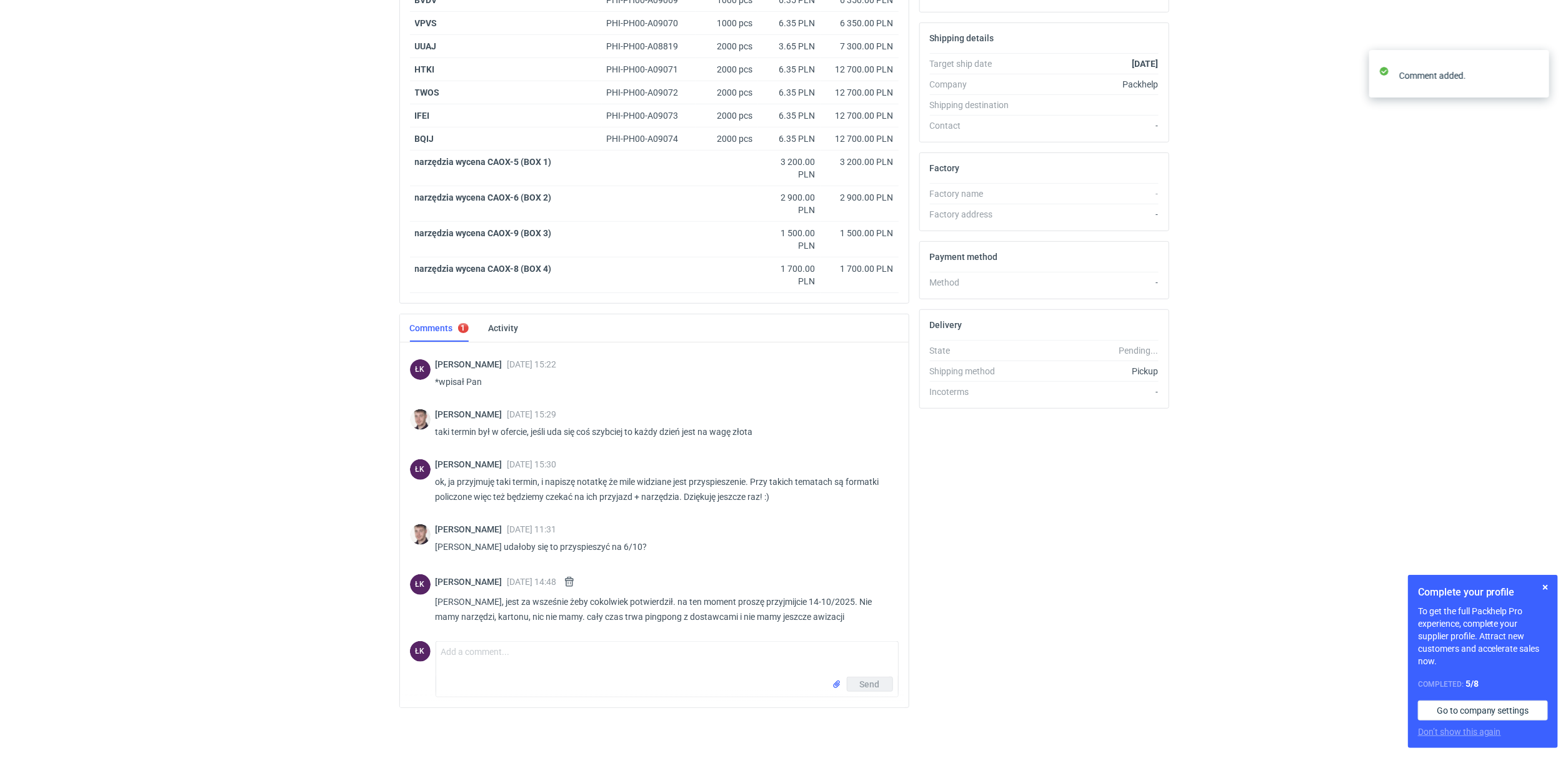
click at [178, 387] on html "RFQs Specs Designs Items Orders Customers Tools Analytics 16 1 ŁK Łukasz Kowals…" at bounding box center [784, 10] width 1568 height 758
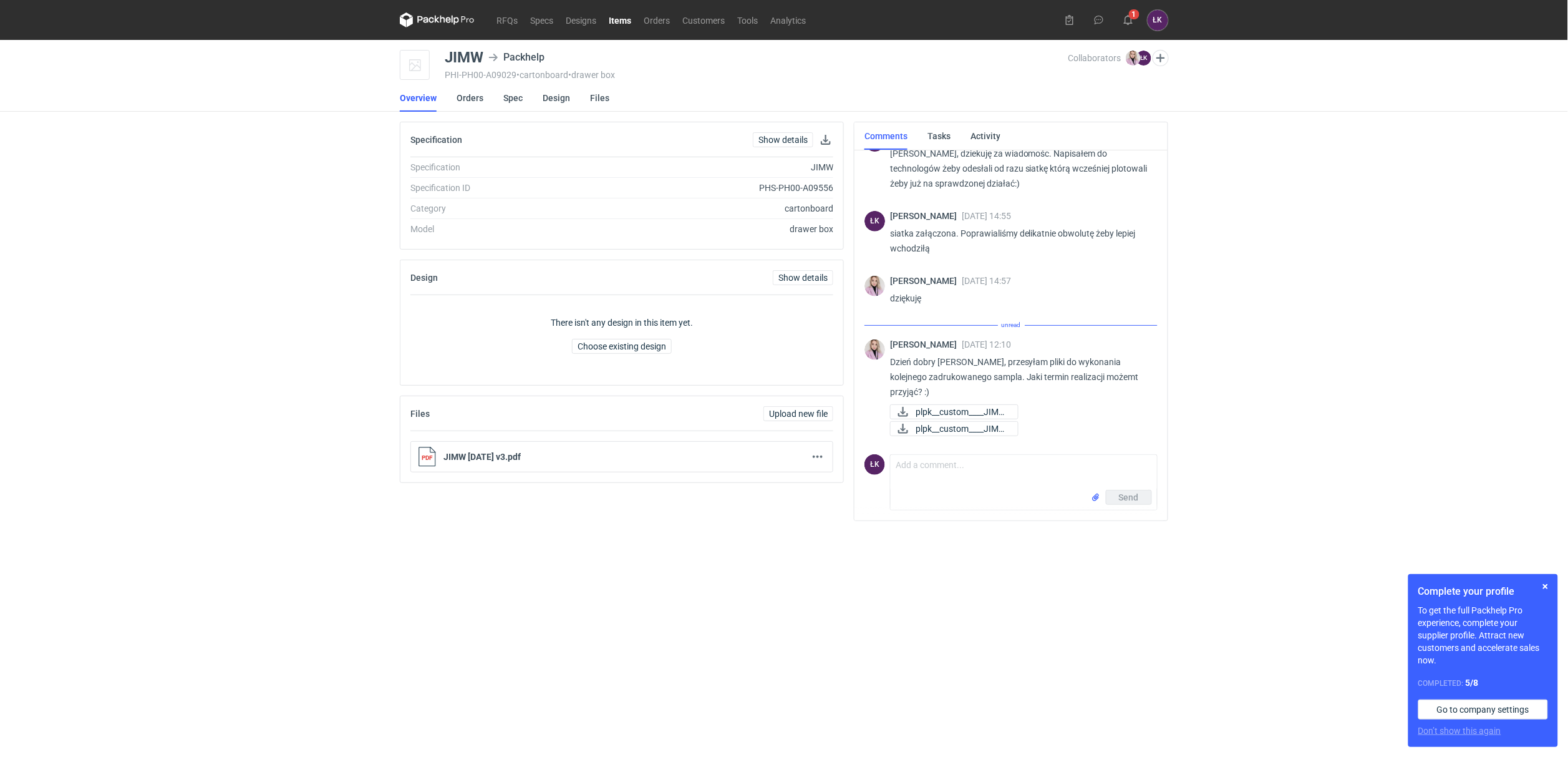
scroll to position [192, 0]
click at [1550, 587] on button "button" at bounding box center [1545, 586] width 15 height 15
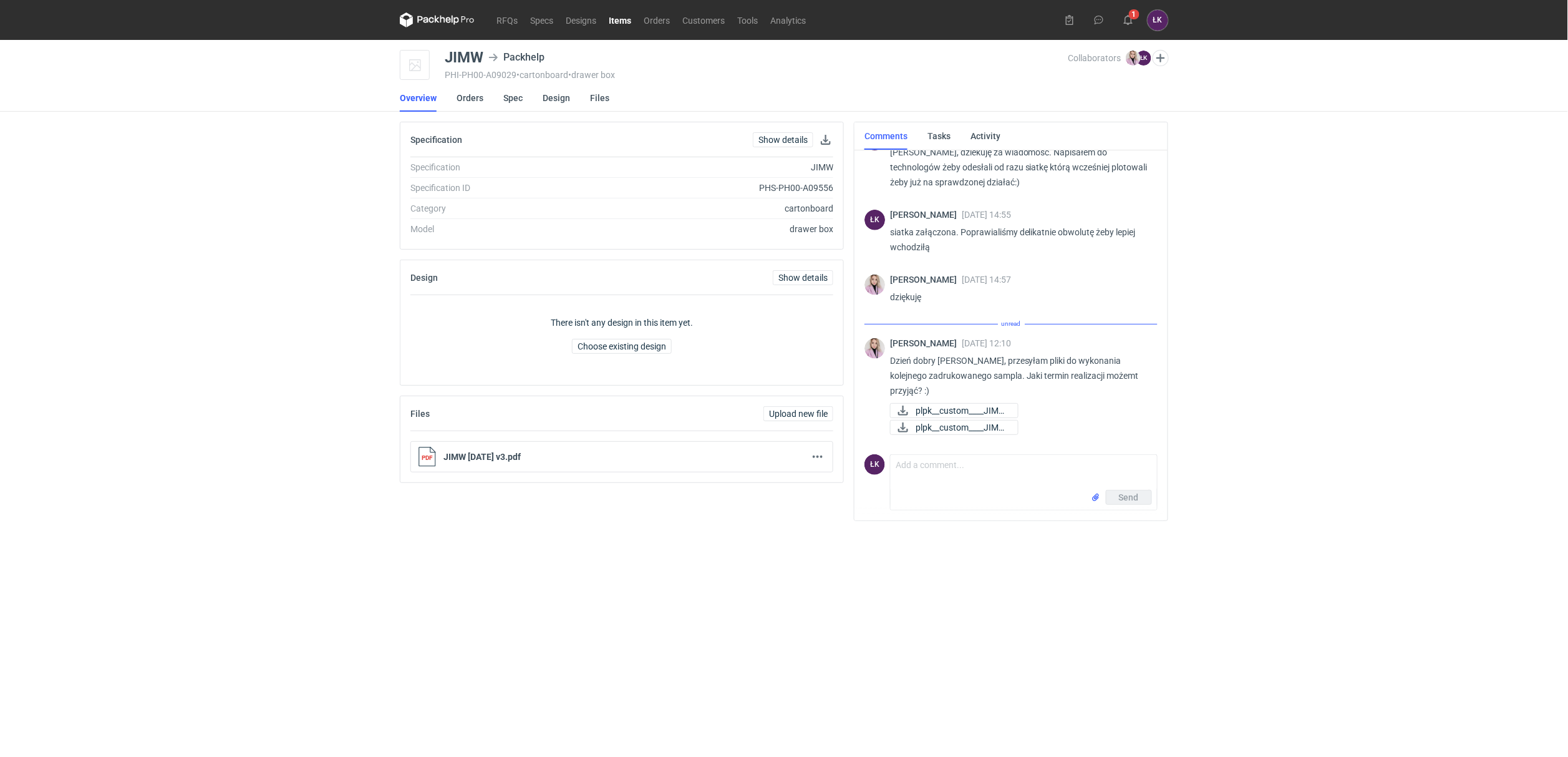
scroll to position [178, 0]
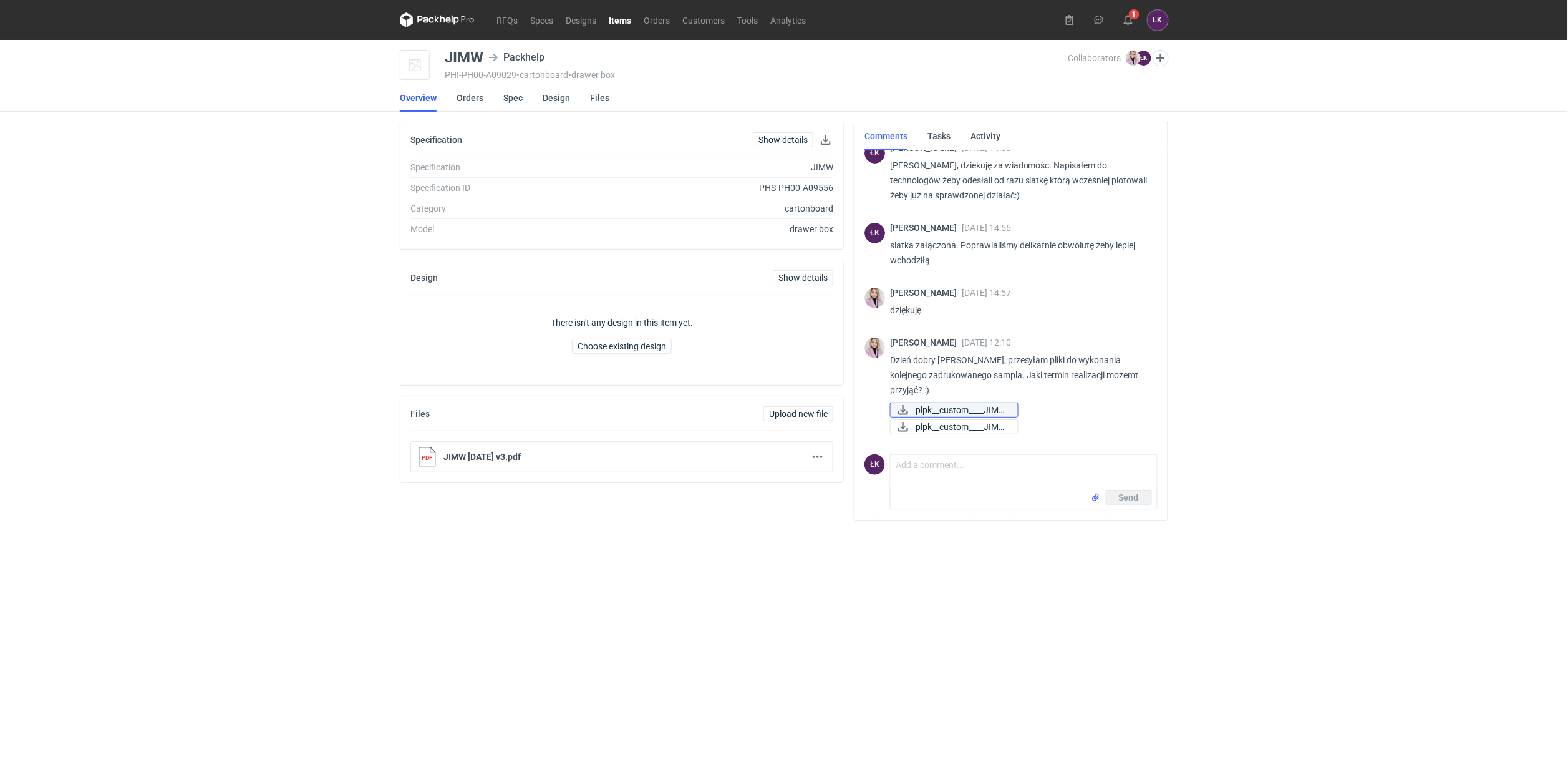
click at [993, 403] on span "plpk__custom____JIMW..." at bounding box center [962, 410] width 93 height 14
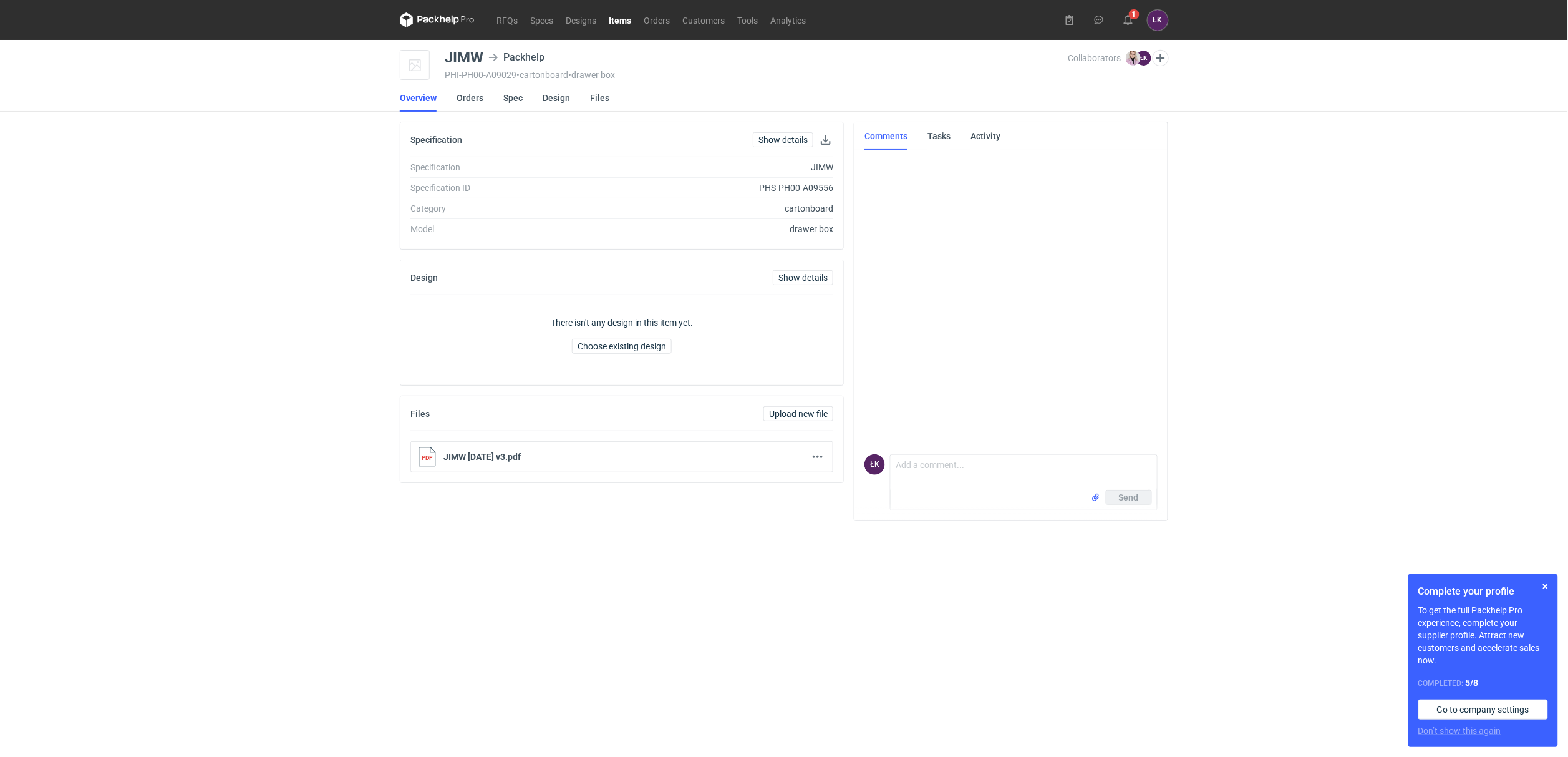
scroll to position [178, 0]
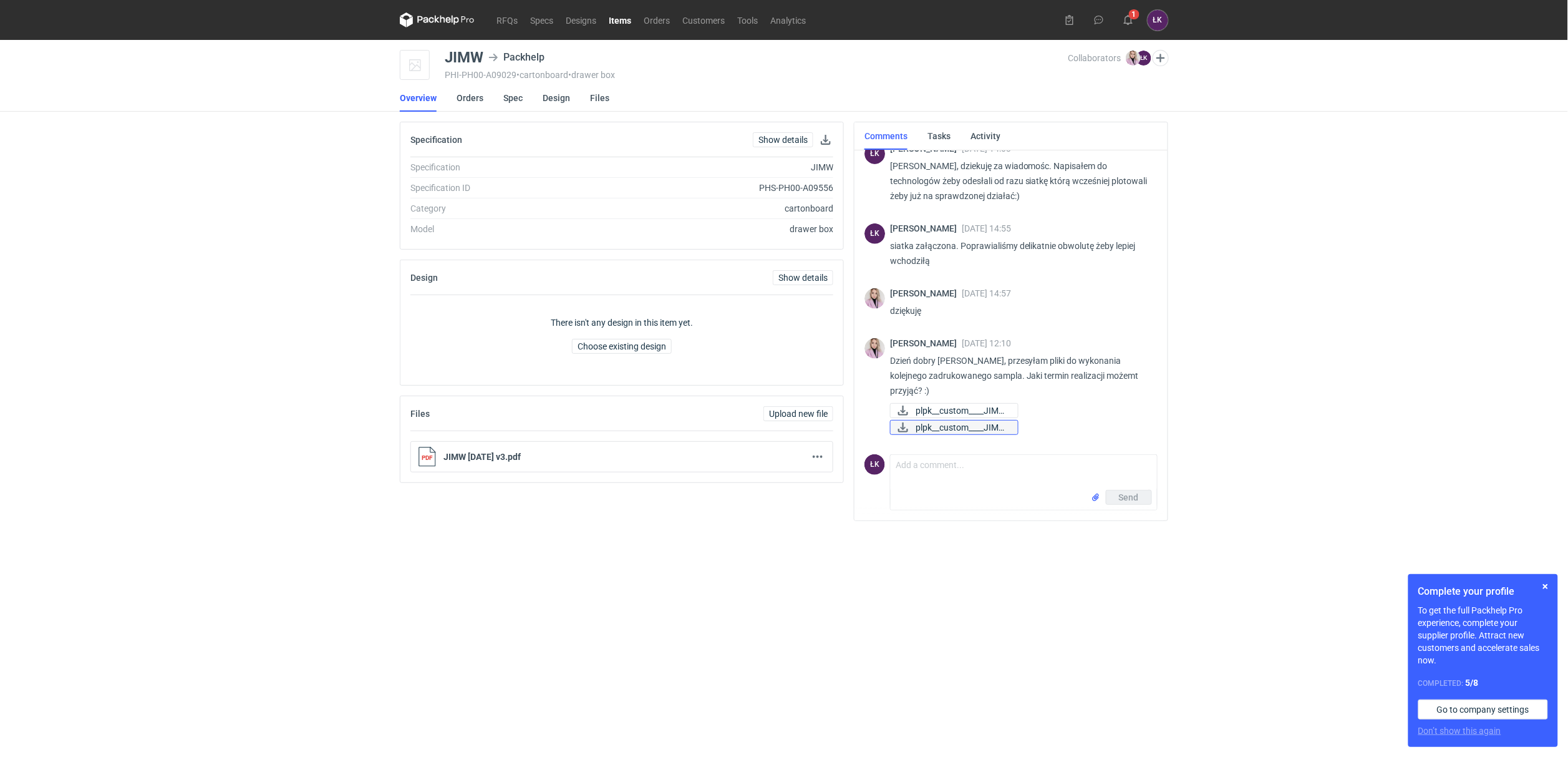
click at [970, 426] on span "plpk__custom____JIMW..." at bounding box center [962, 428] width 93 height 14
click at [924, 475] on textarea "Comment message" at bounding box center [1024, 473] width 267 height 35
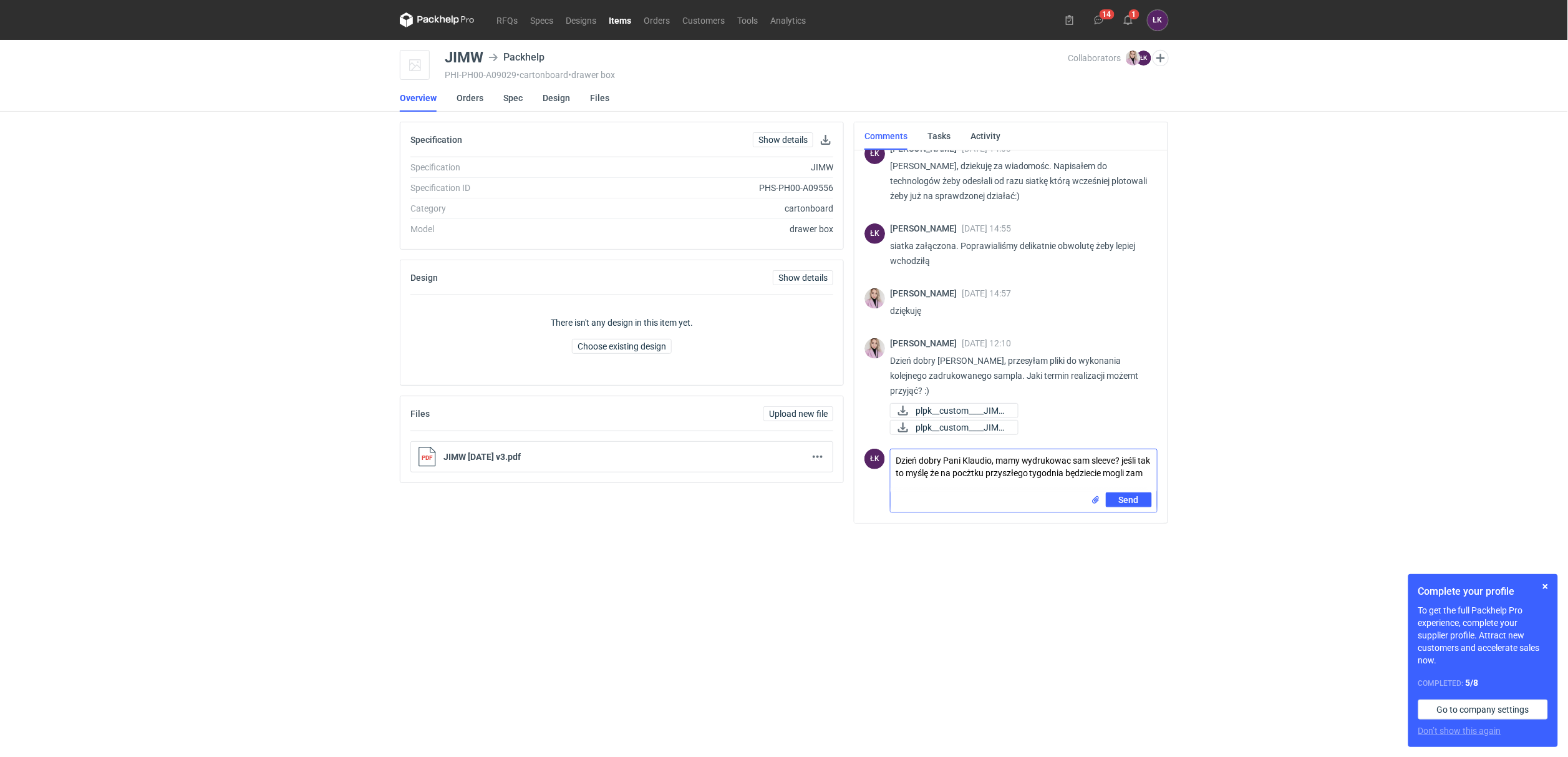
scroll to position [0, 0]
click at [1118, 458] on textarea "Dzień dobry Pani Klaudio, mamy wydrukowac sam sleeve? jeśli tak to myślę że na …" at bounding box center [1024, 470] width 267 height 43
type textarea "Dzień dobry Pani Klaudio, mamy wydrukowac sam sleeve na cyfrze? jeśli tak to my…"
click at [1146, 500] on button "Send" at bounding box center [1129, 499] width 46 height 15
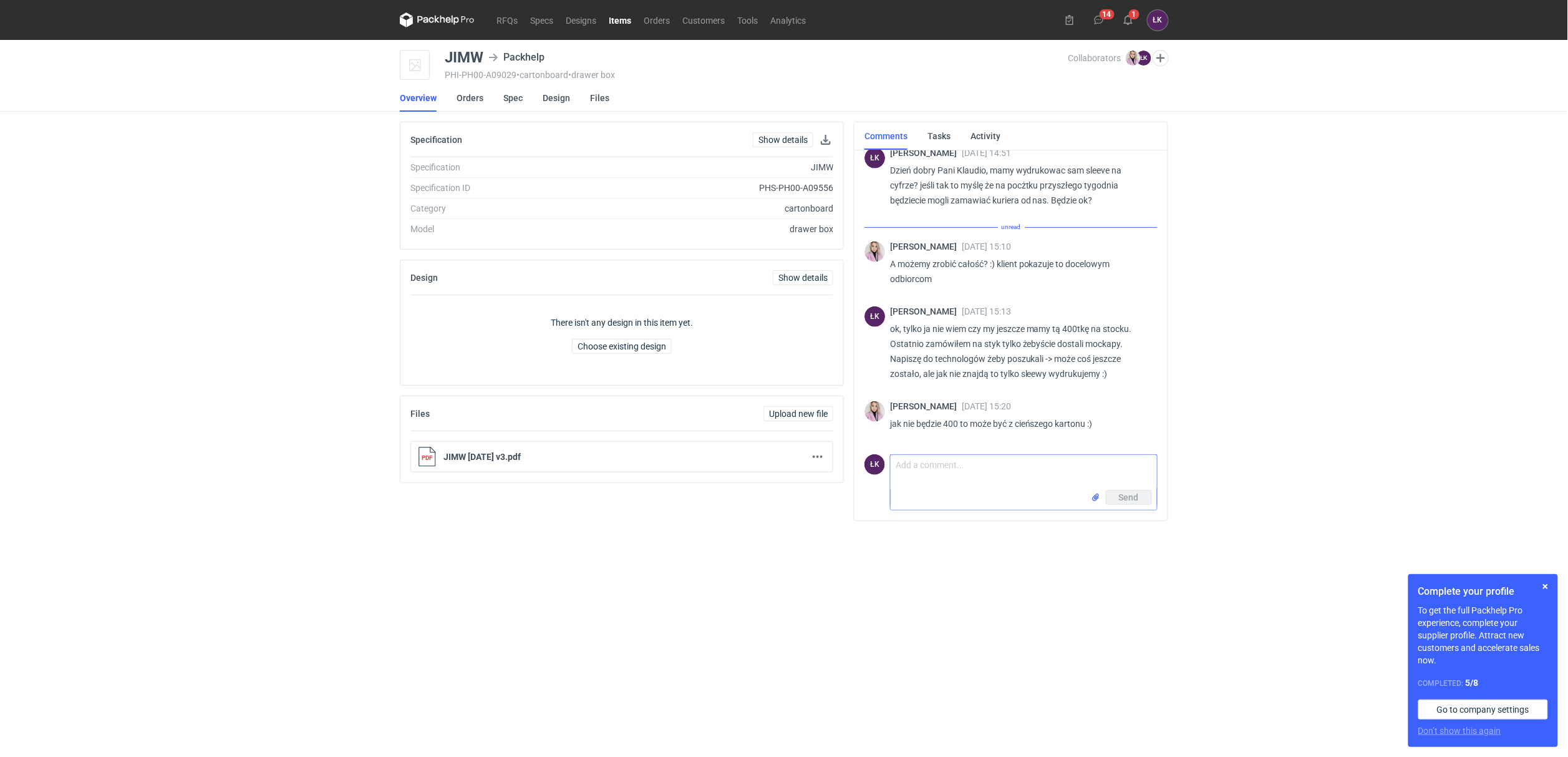
scroll to position [530, 0]
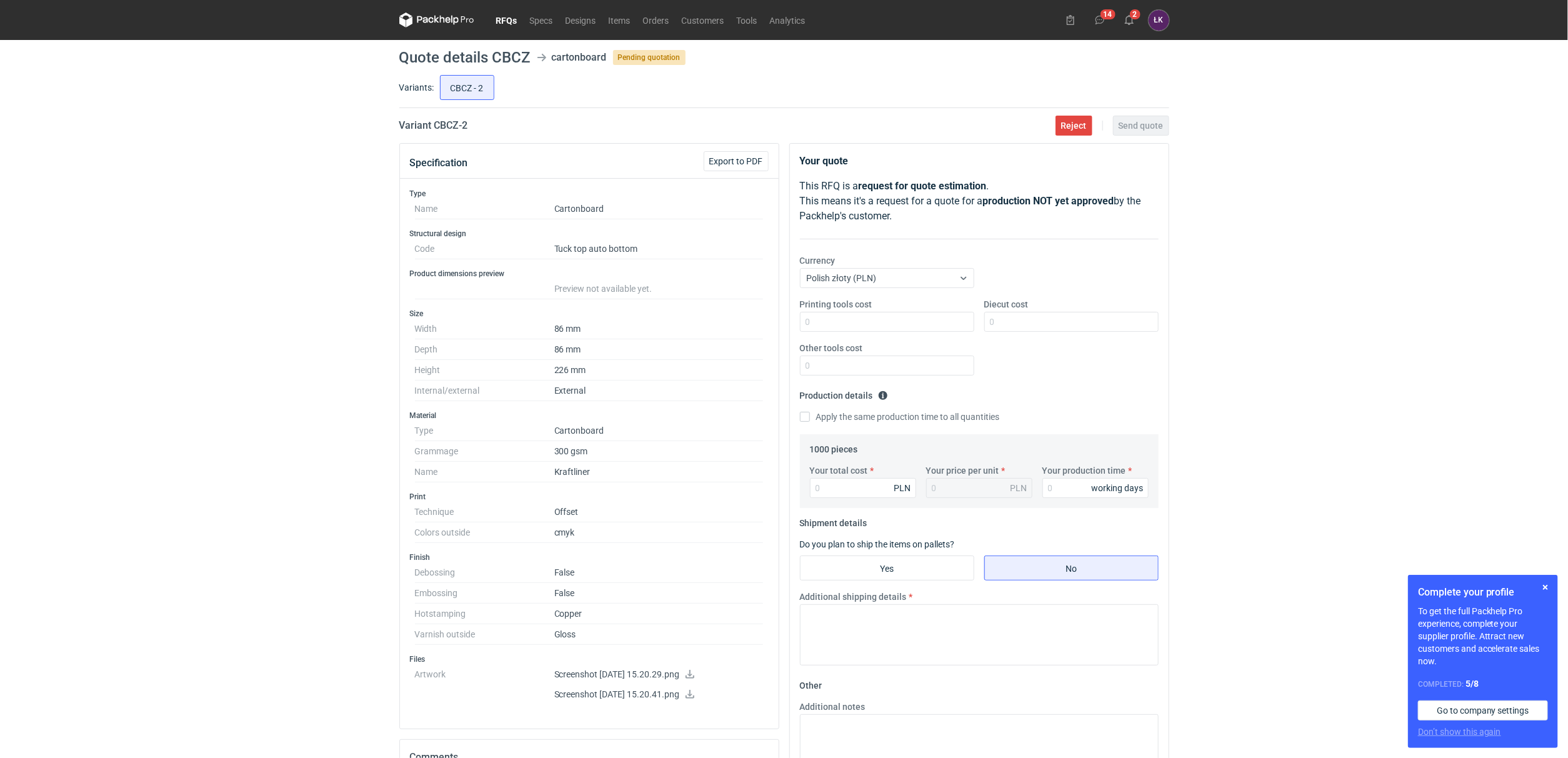
click at [695, 680] on link at bounding box center [689, 675] width 10 height 10
click at [227, 310] on div "RFQs Specs Designs Items Orders Customers Tools Analytics 14 2 ŁK Łukasz Kowals…" at bounding box center [784, 379] width 1568 height 758
click at [1136, 19] on button "2" at bounding box center [1129, 19] width 20 height 20
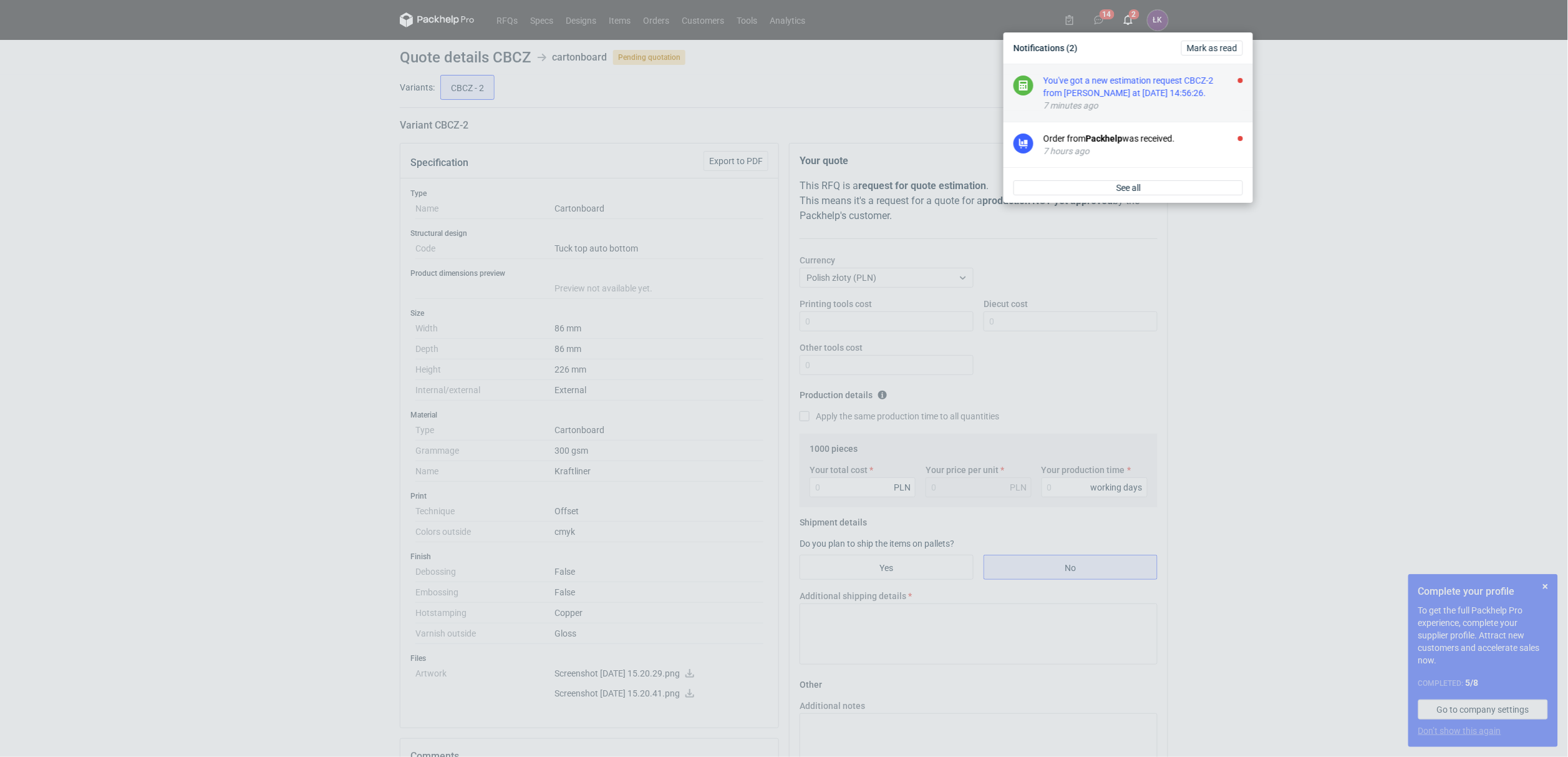
click at [1140, 82] on div "You've got a new estimation request CBCZ-2 from Sebastian Markut at 17 Sep 2025…" at bounding box center [1143, 87] width 200 height 25
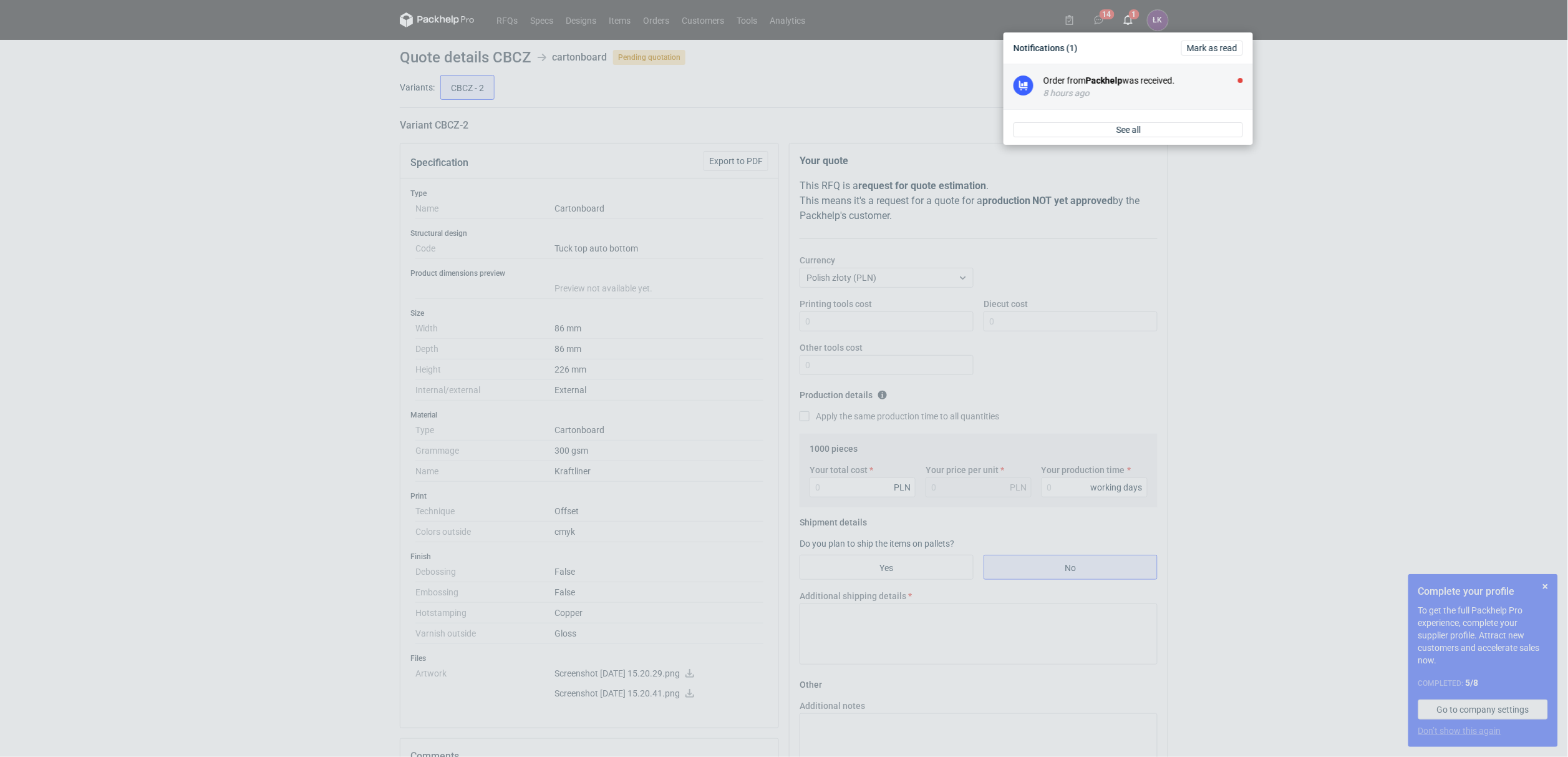
click at [1232, 110] on li "Order from Packhelp was received. 8 hours ago" at bounding box center [1128, 87] width 249 height 46
click at [1349, 149] on div "Notifications (1) Mark as read Order from Packhelp was received. 8 hours ago Se…" at bounding box center [784, 378] width 1568 height 757
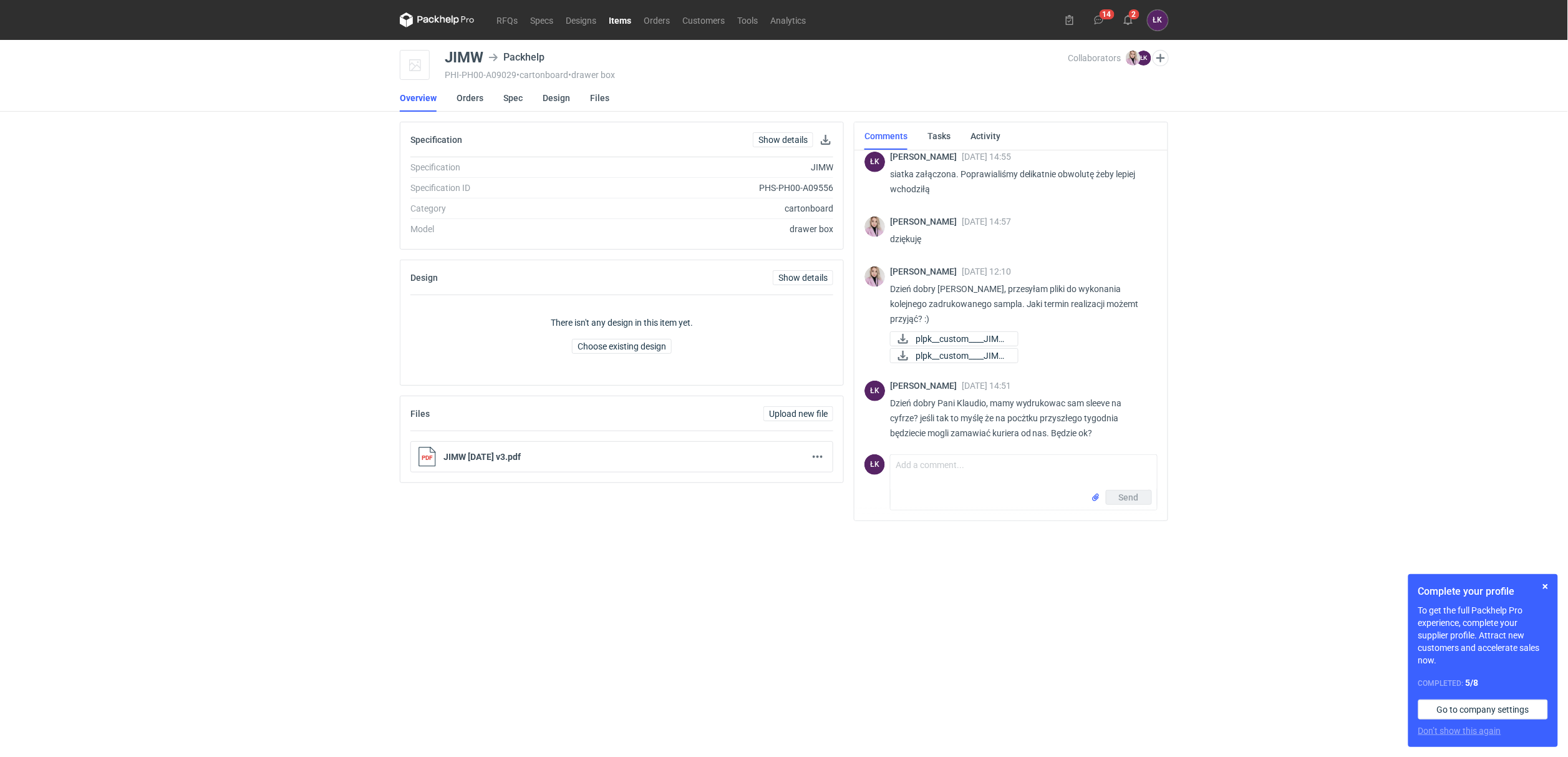
scroll to position [258, 0]
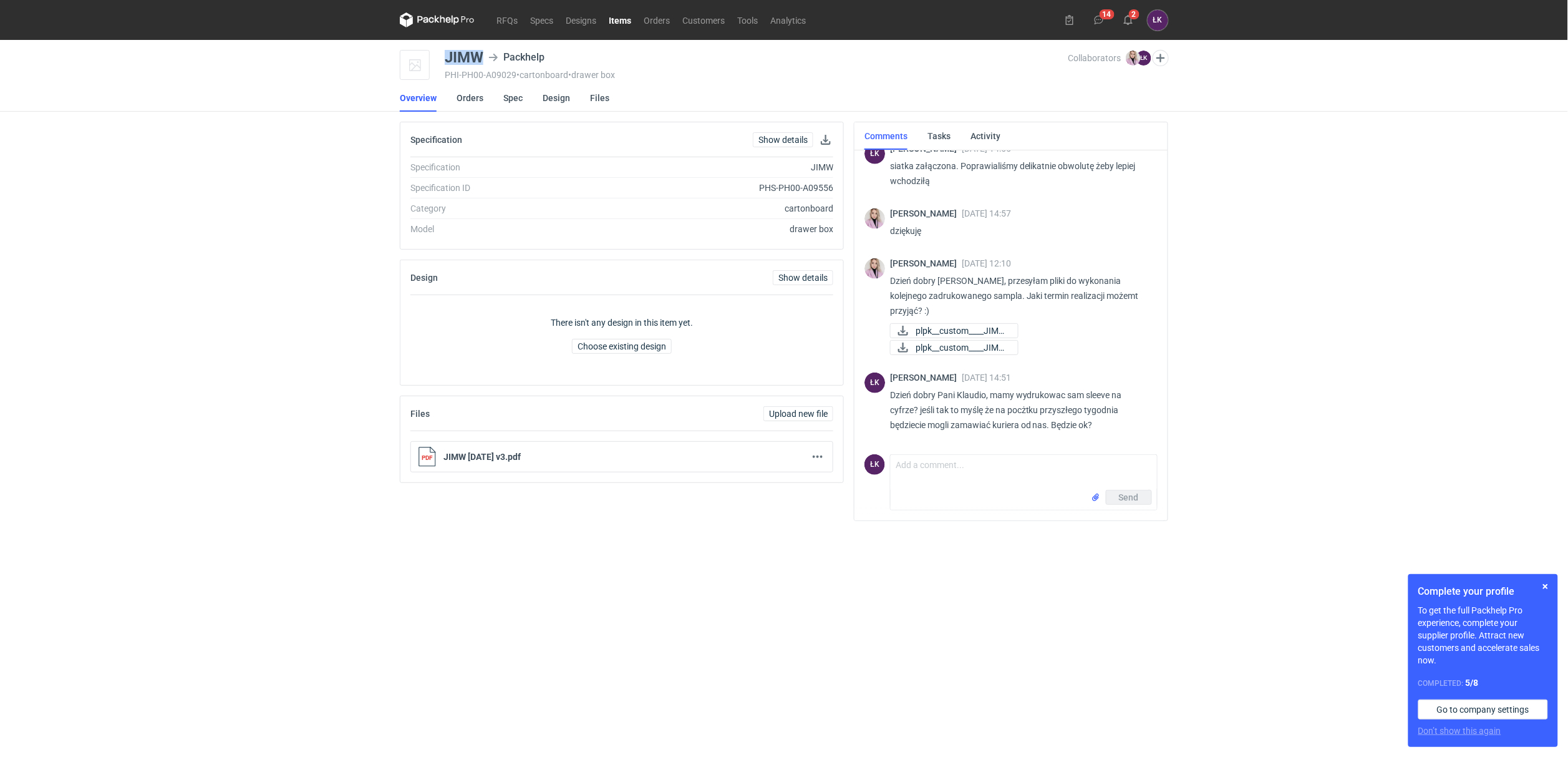
drag, startPoint x: 445, startPoint y: 59, endPoint x: 485, endPoint y: 64, distance: 40.3
click at [485, 64] on div "JIMW Packhelp" at bounding box center [498, 57] width 106 height 15
copy div "JIMW"
click at [997, 330] on span "plpk__custom____JIMW..." at bounding box center [962, 331] width 93 height 14
click at [990, 351] on span "plpk__custom____JIMW..." at bounding box center [962, 348] width 93 height 14
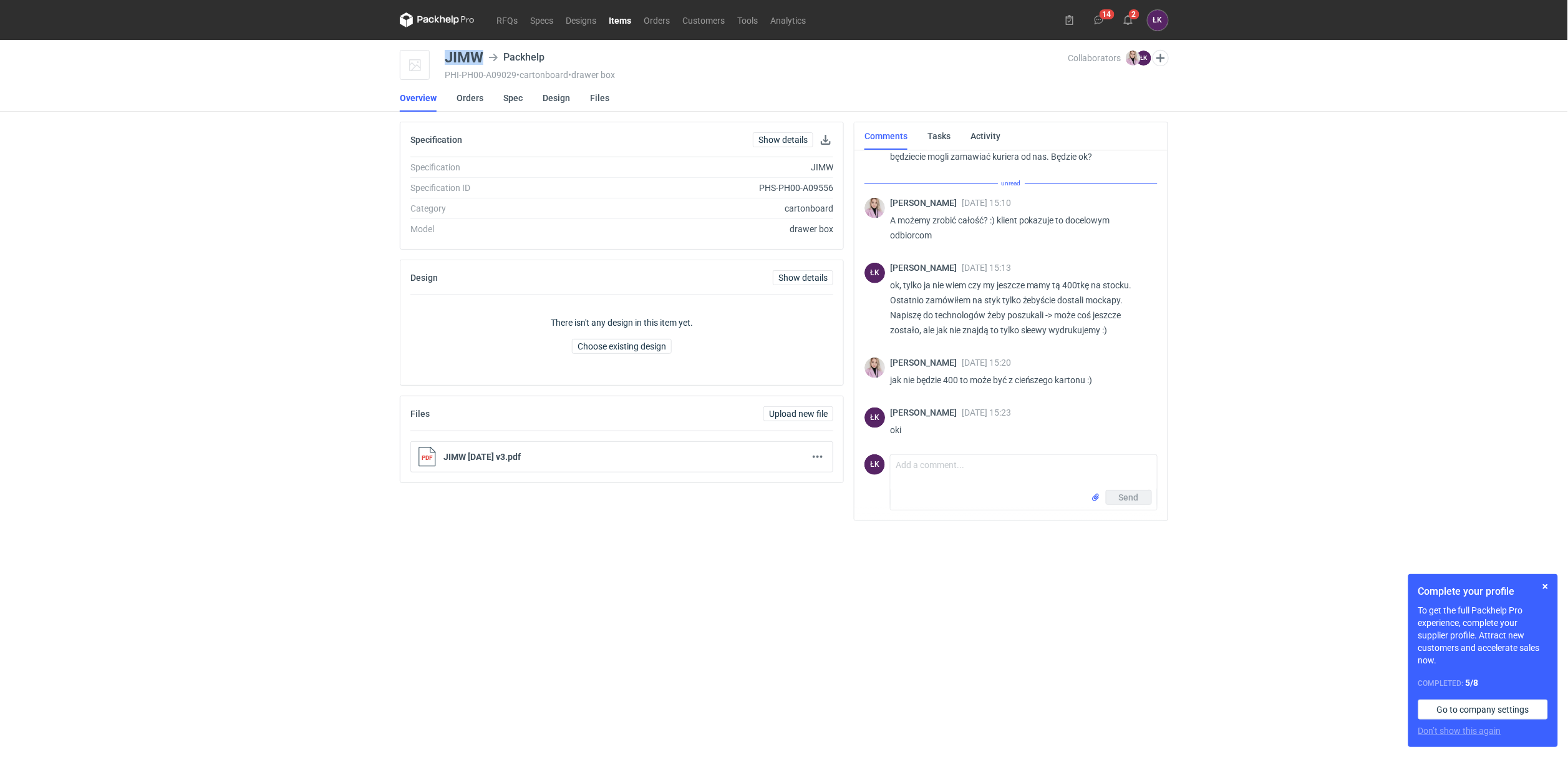
scroll to position [530, 0]
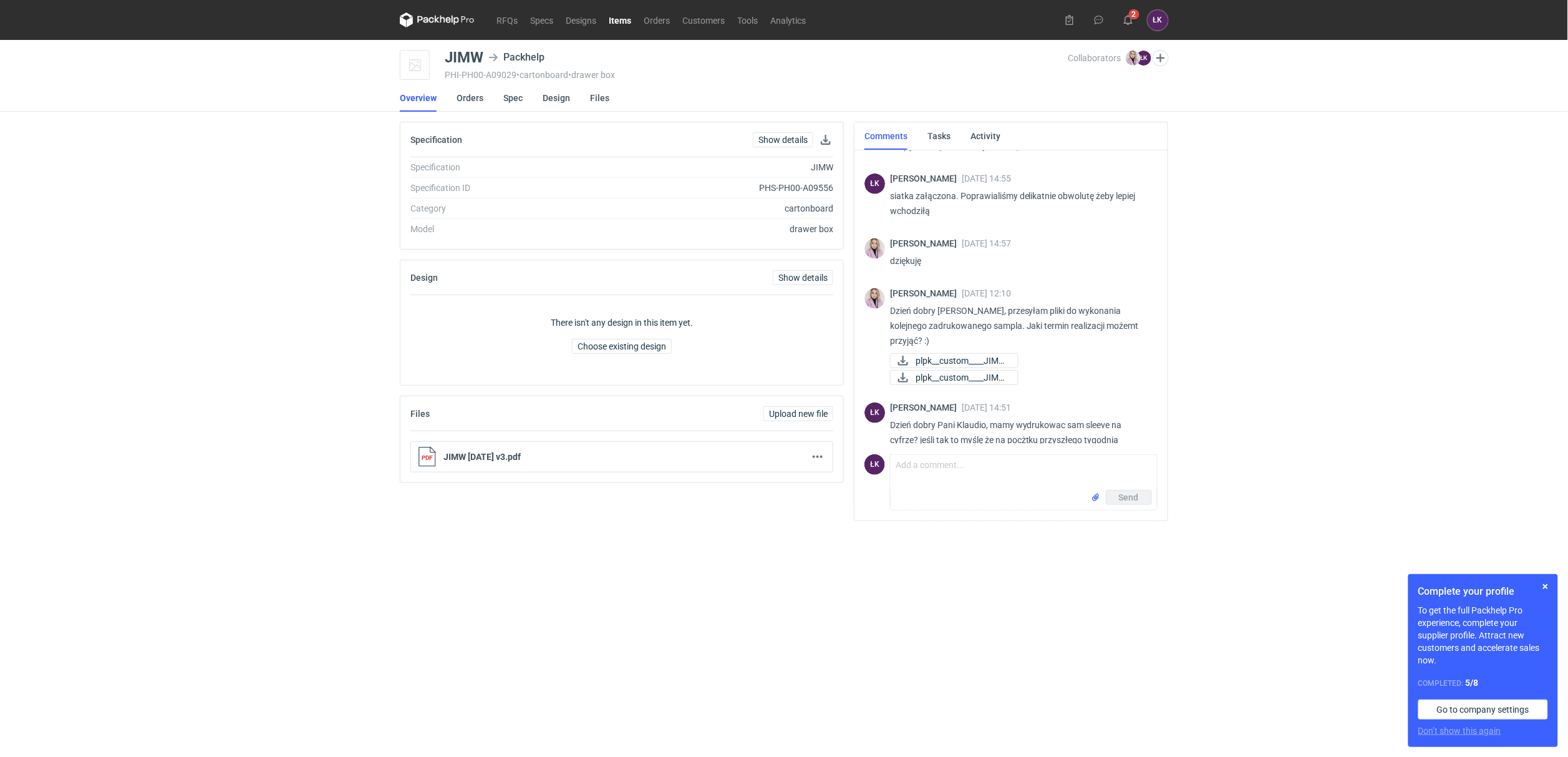
scroll to position [337, 0]
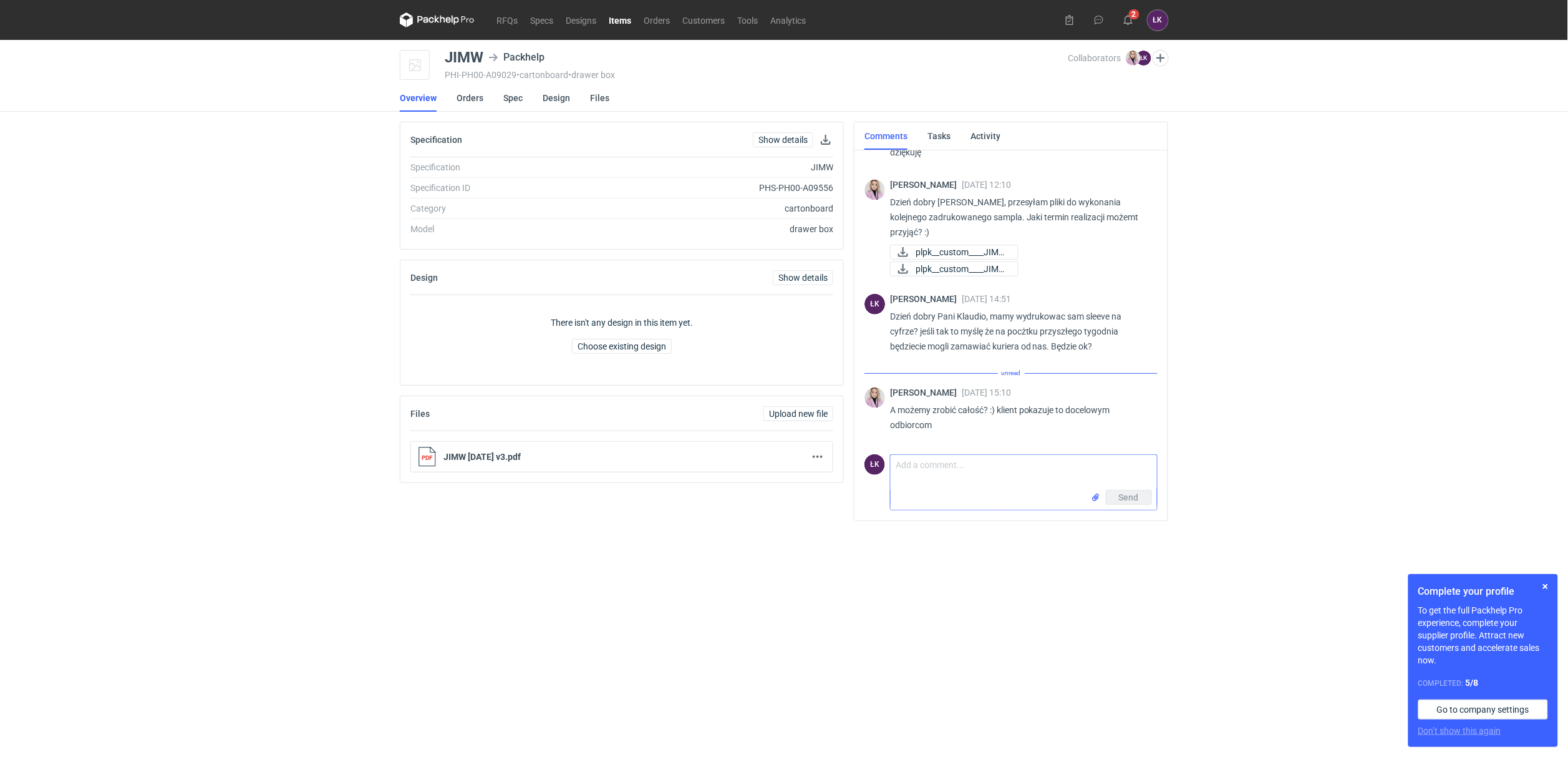
click at [941, 470] on textarea "Comment message" at bounding box center [1024, 473] width 267 height 35
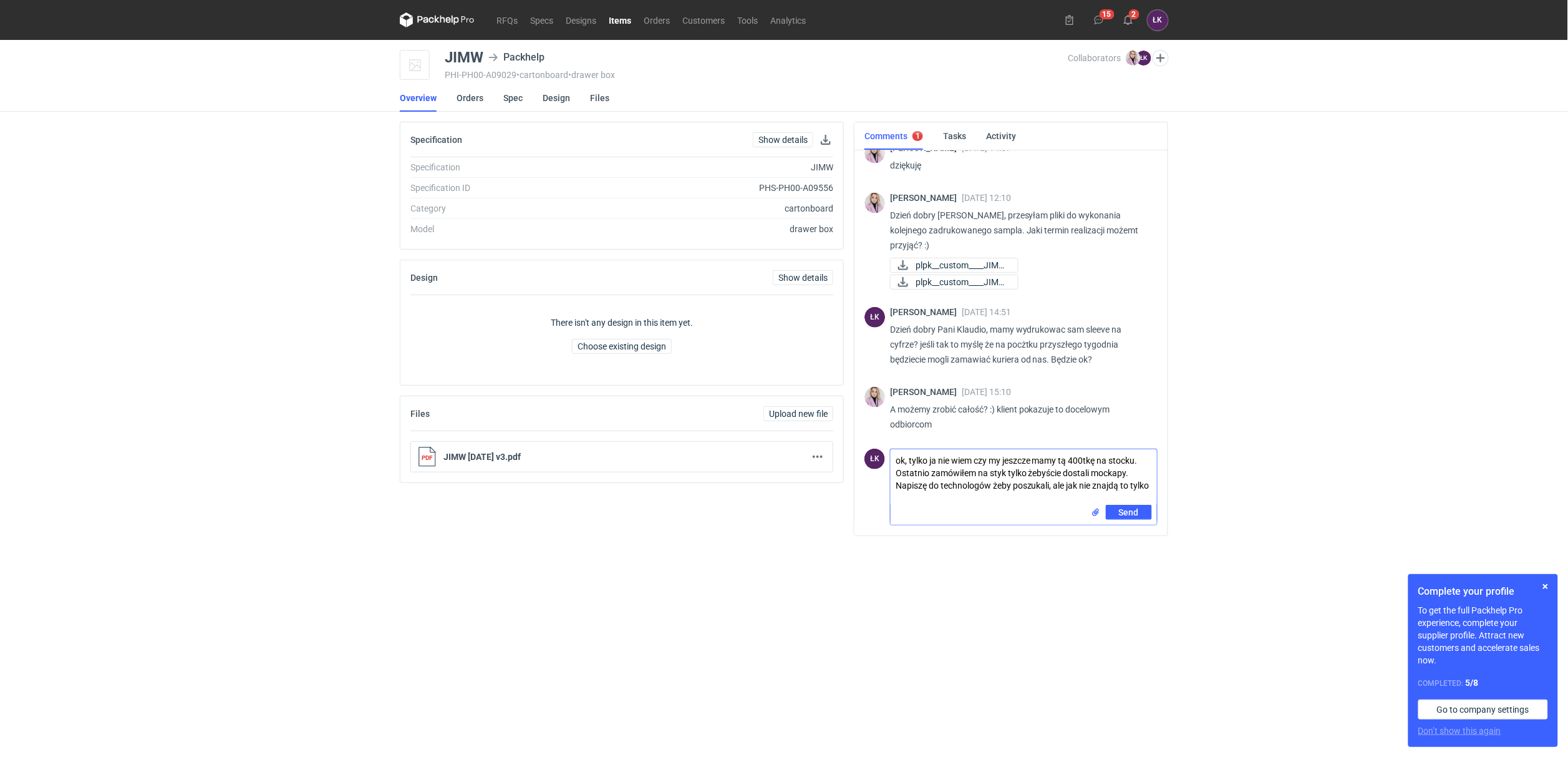
scroll to position [0, 0]
click at [1049, 481] on textarea "ok, tylko ja nie wiem czy my jeszcze mamy tą 400tkę na stocku. Ostatnio zamówił…" at bounding box center [1024, 476] width 267 height 56
click at [1037, 500] on textarea "ok, tylko ja nie wiem czy my jeszcze mamy tą 400tkę na stocku. Ostatnio zamówił…" at bounding box center [1024, 476] width 267 height 56
type textarea "ok, tylko ja nie wiem czy my jeszcze mamy tą 400tkę na stocku. Ostatnio zamówił…"
click at [1145, 513] on button "Send" at bounding box center [1129, 511] width 46 height 15
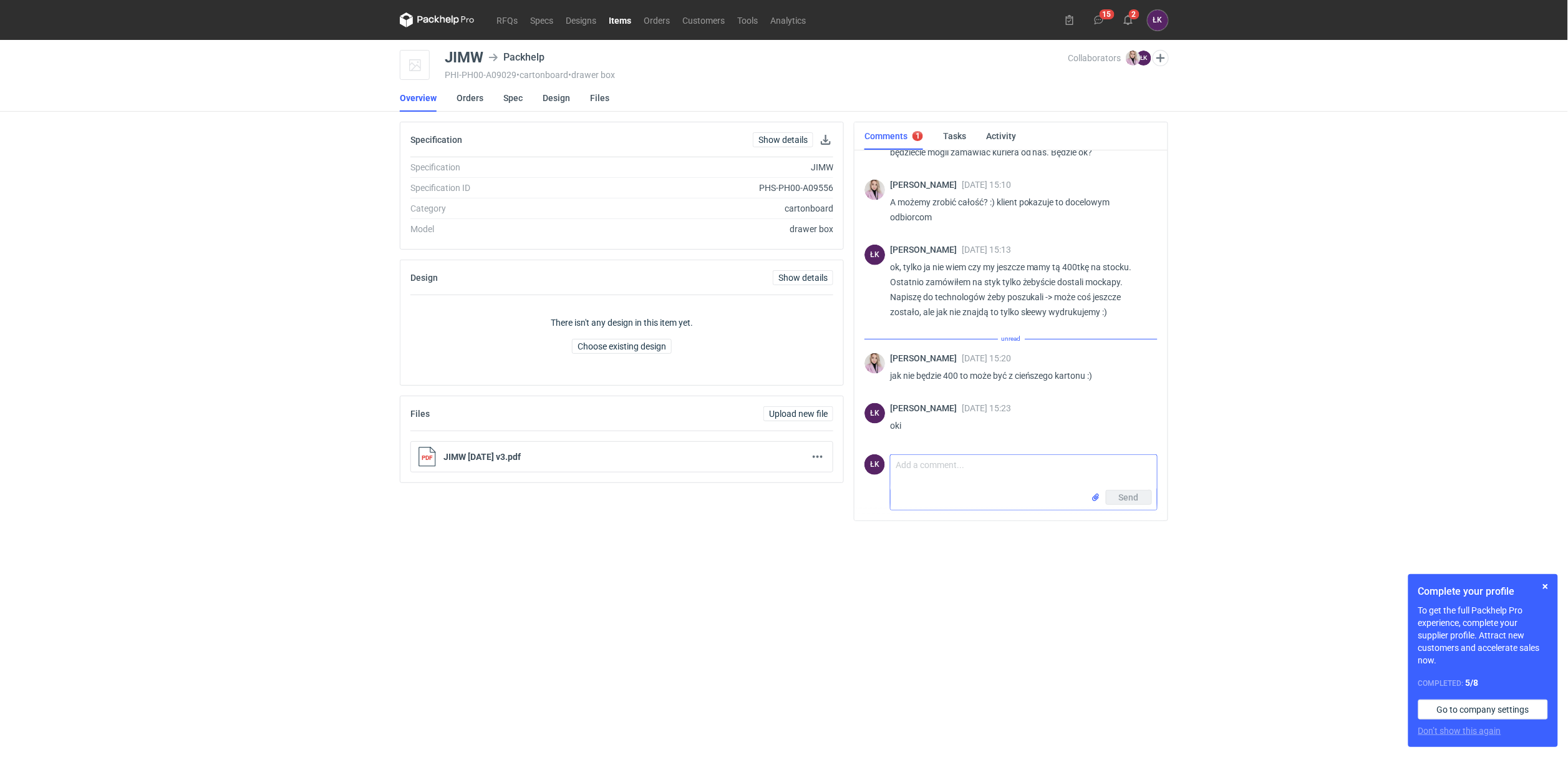
scroll to position [517, 0]
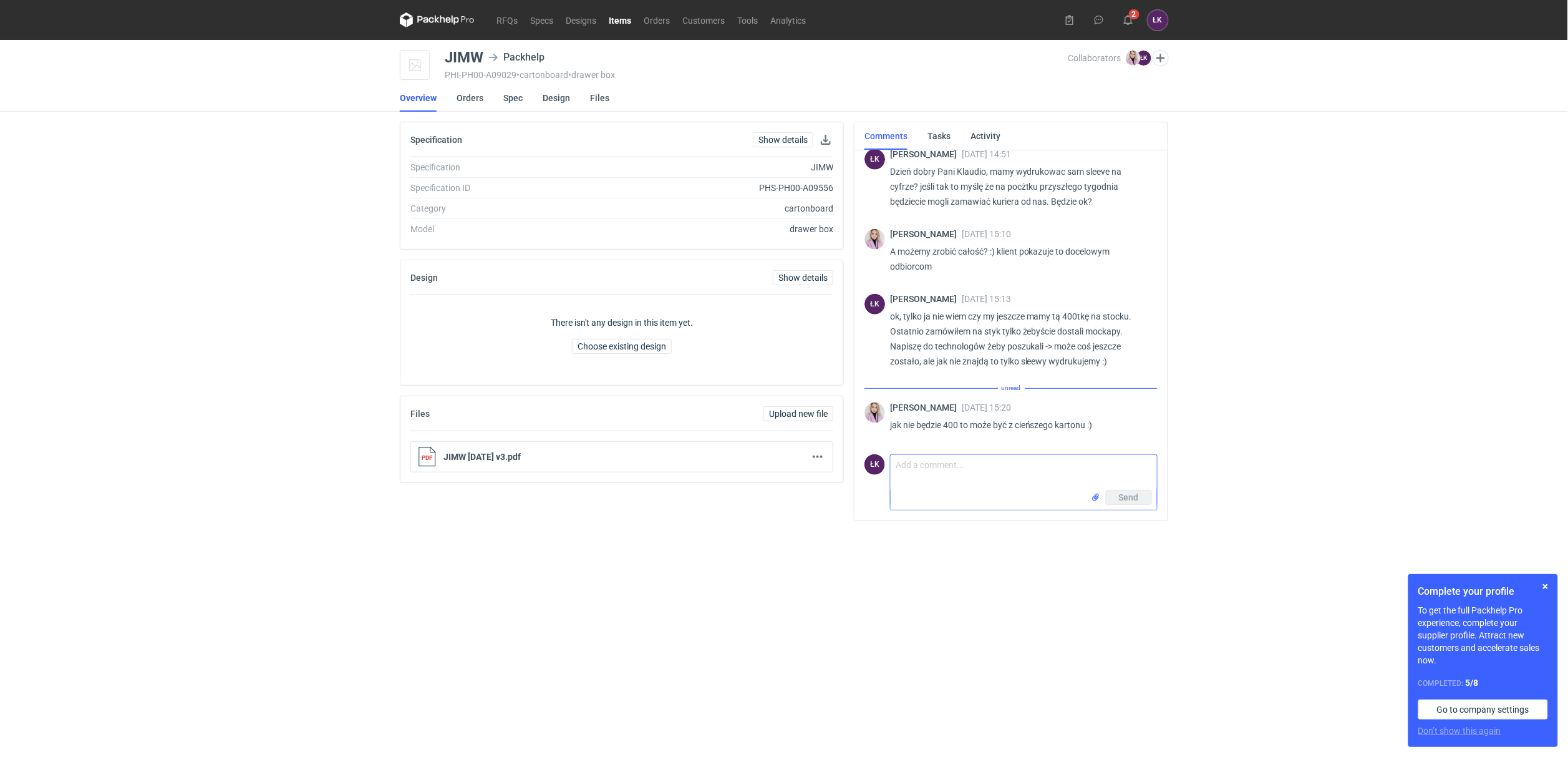
click at [952, 477] on textarea "Comment message" at bounding box center [1024, 473] width 267 height 35
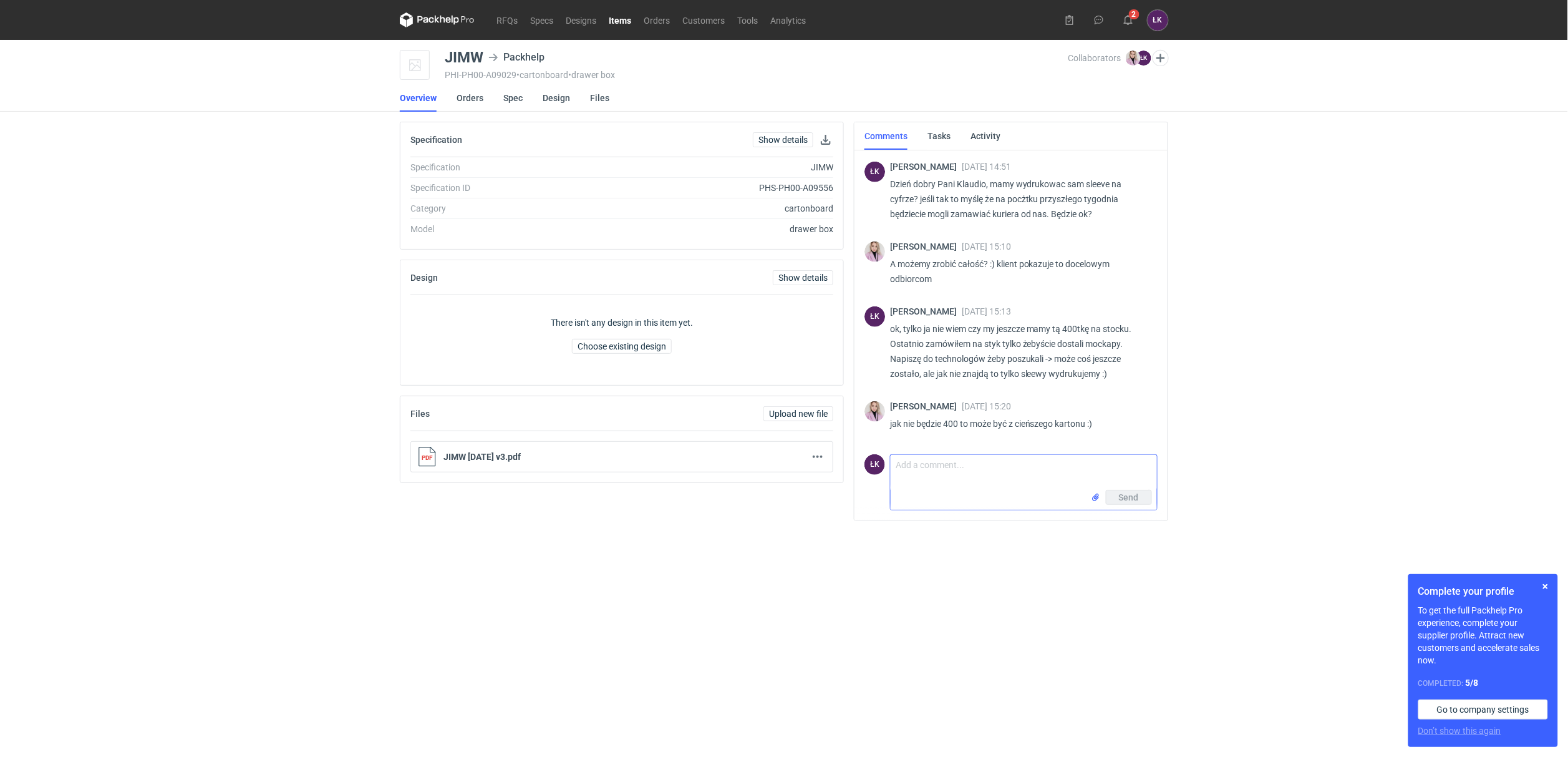
scroll to position [468, 0]
type textarea "oki"
click at [1122, 502] on button "Send" at bounding box center [1129, 496] width 46 height 15
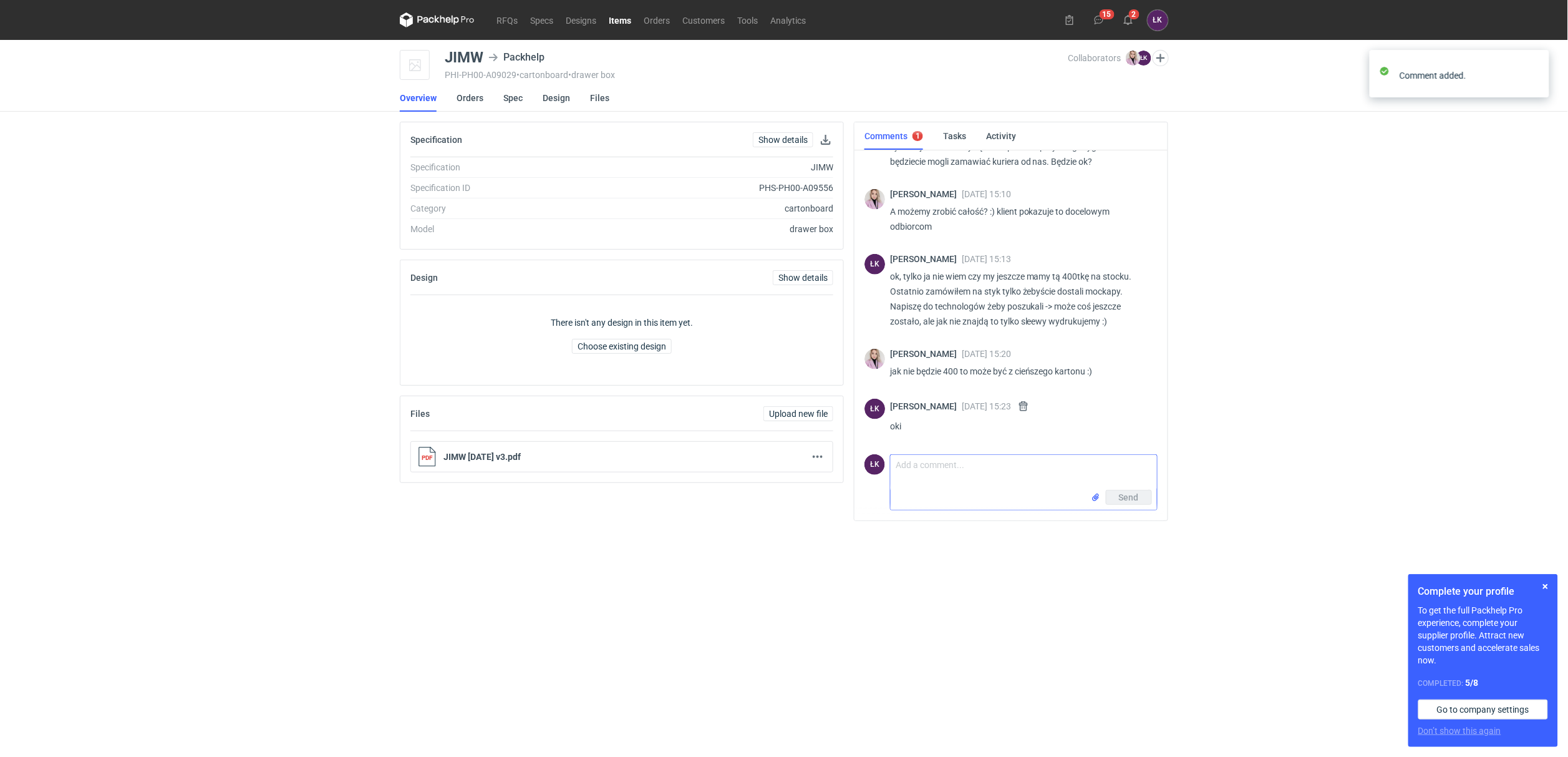
scroll to position [522, 0]
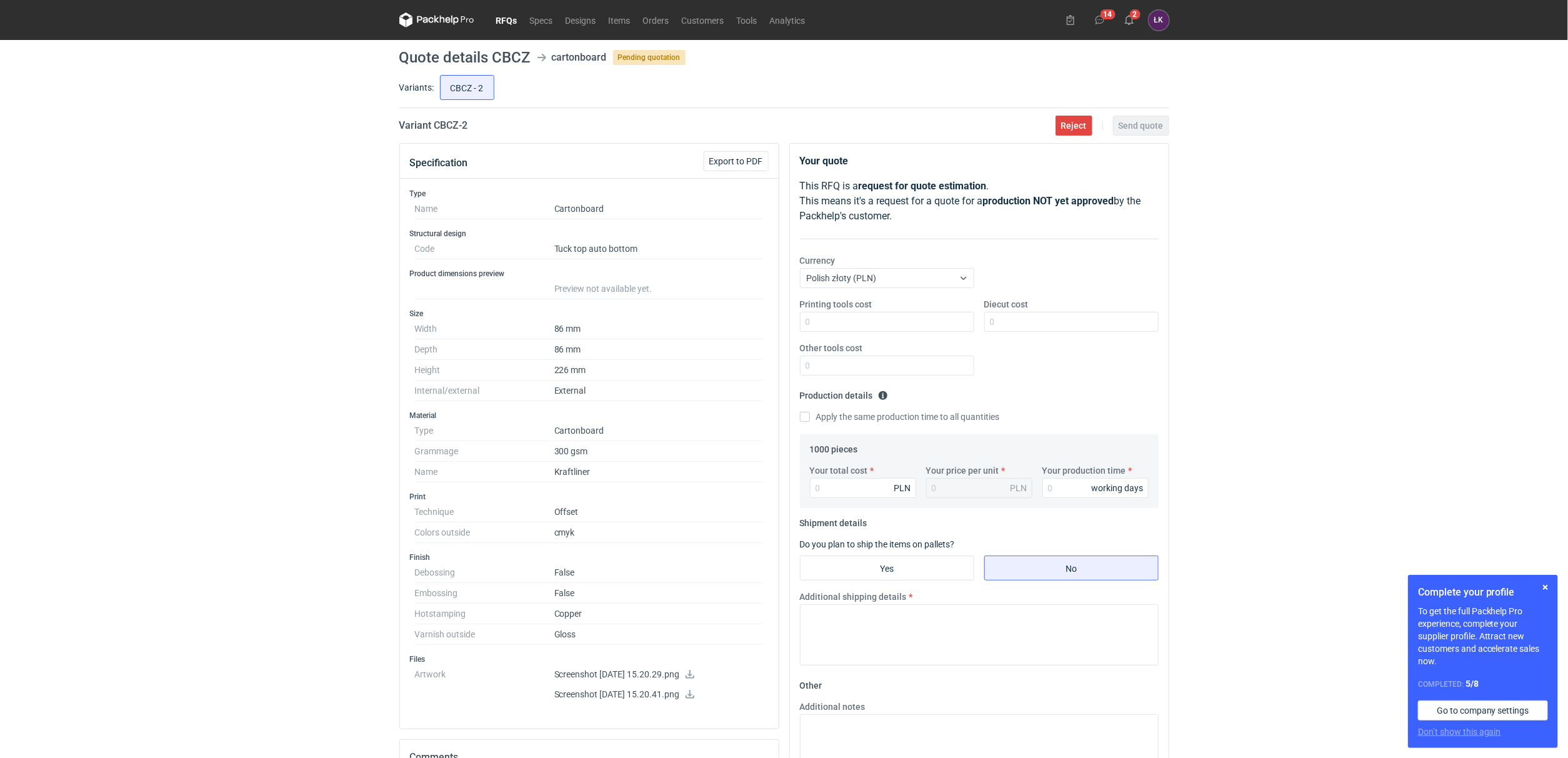
scroll to position [94, 0]
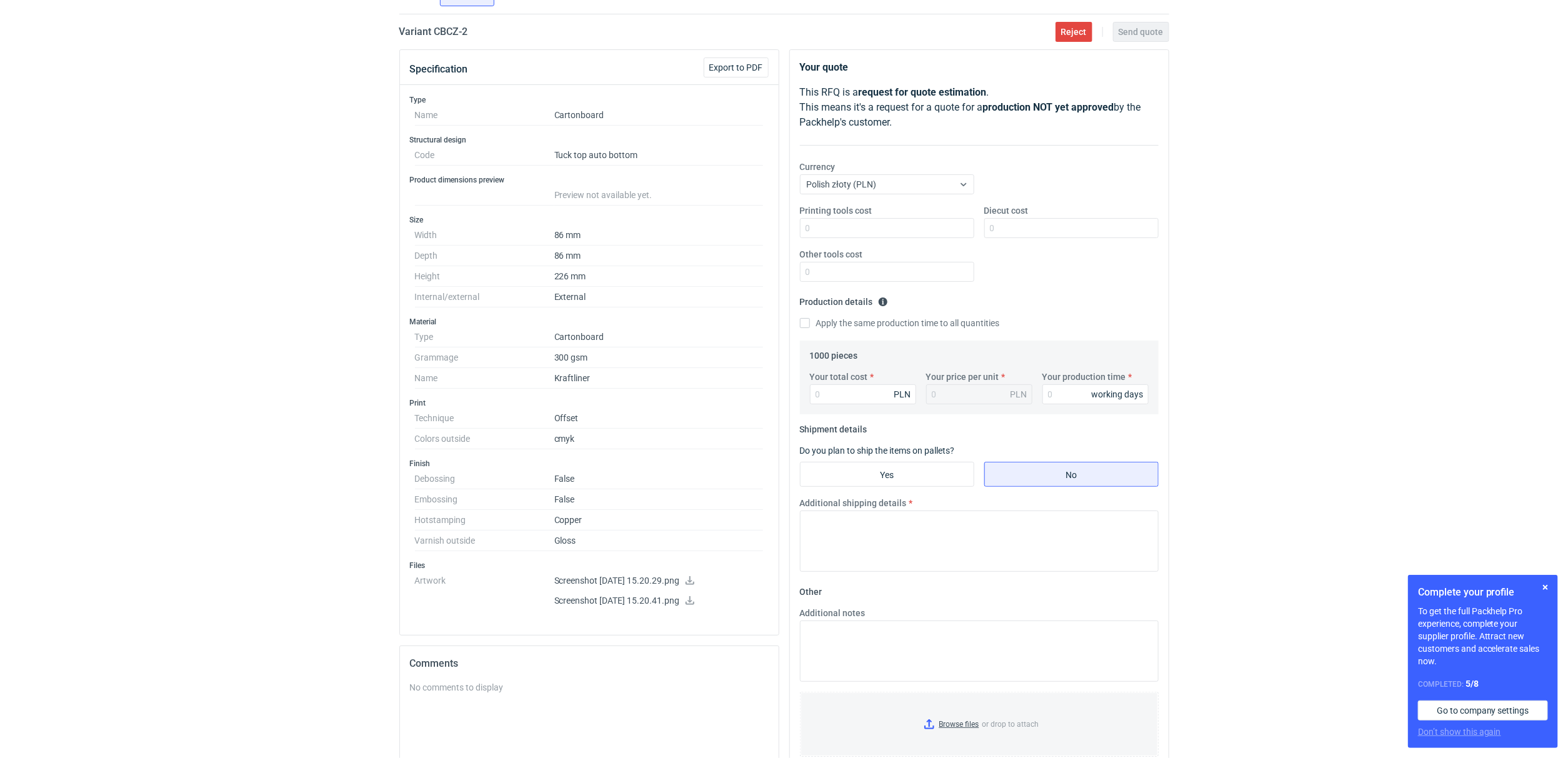
click at [695, 605] on icon at bounding box center [690, 601] width 9 height 9
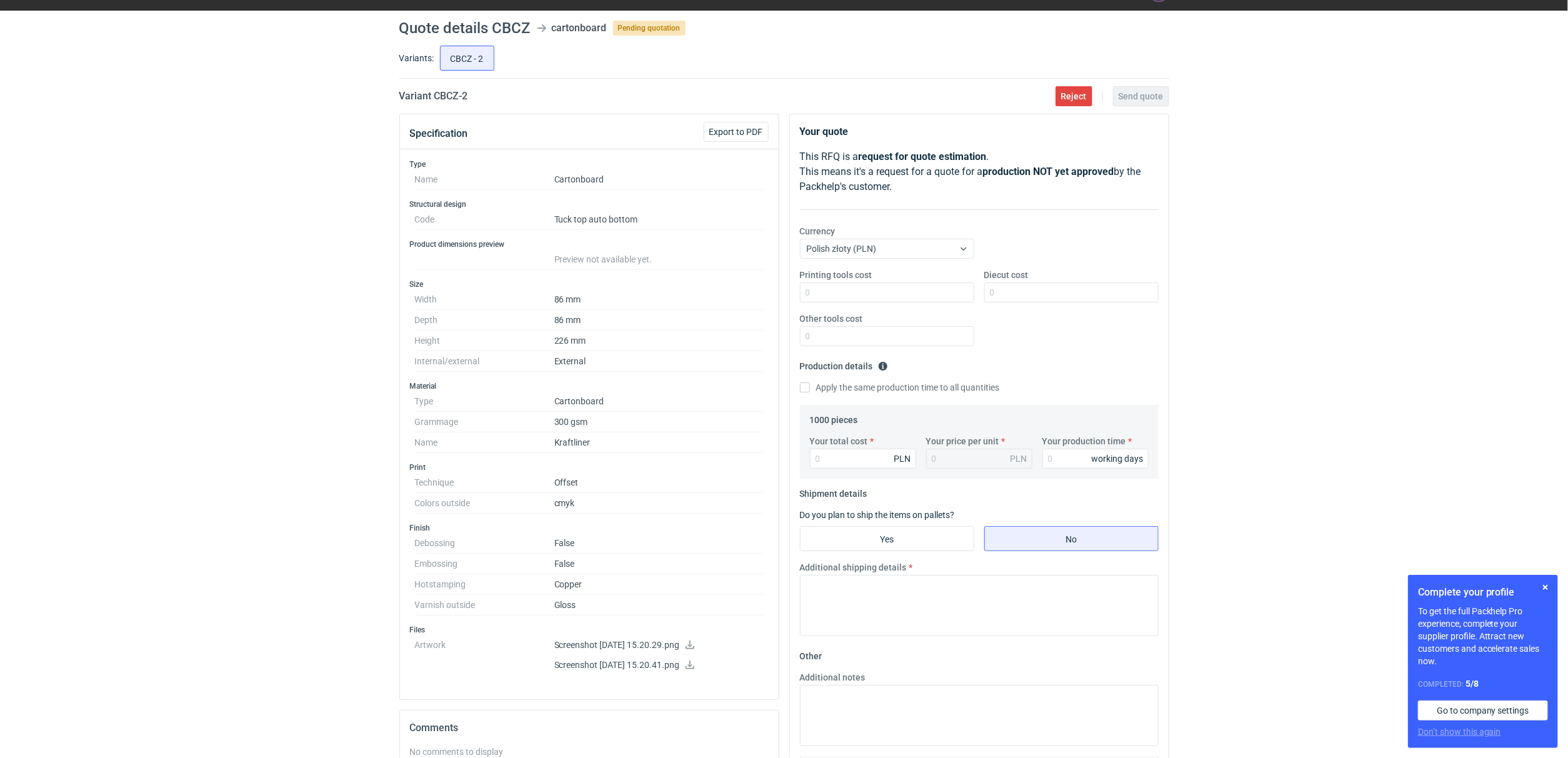
scroll to position [0, 0]
